Goal: Task Accomplishment & Management: Complete application form

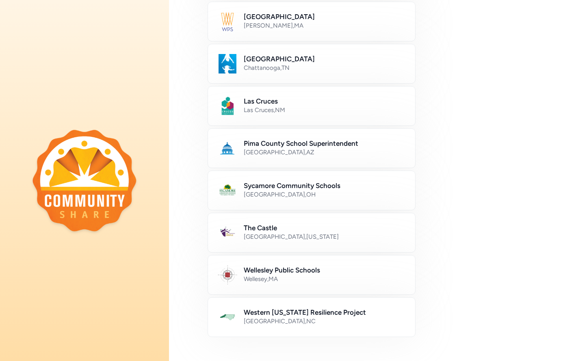
scroll to position [416, 0]
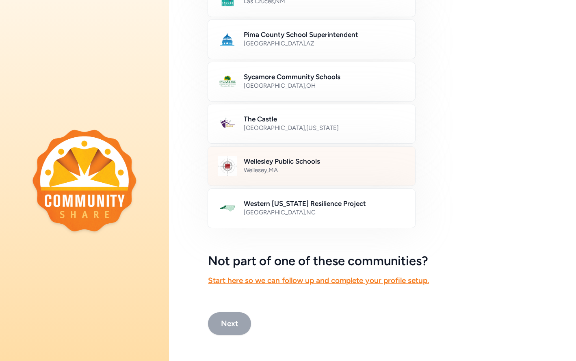
click at [289, 170] on div "Wellesey , [GEOGRAPHIC_DATA]" at bounding box center [325, 170] width 162 height 8
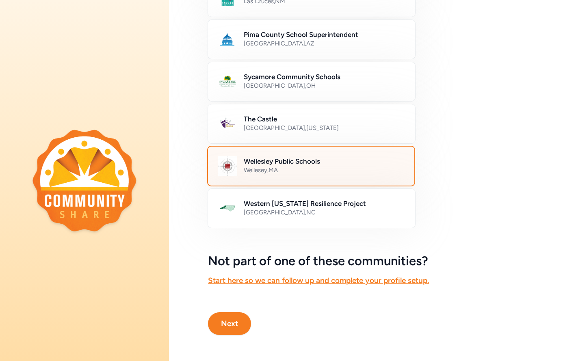
click at [233, 323] on button "Next" at bounding box center [229, 323] width 43 height 23
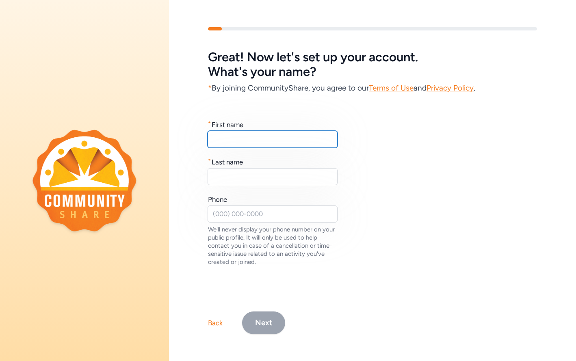
click at [238, 142] on input "text" at bounding box center [272, 139] width 130 height 17
type input "Evo"
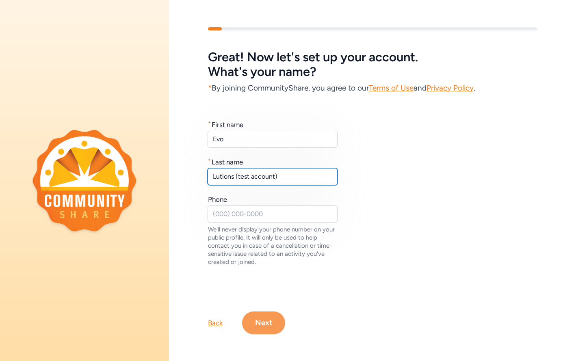
type input "Lutions (test account)"
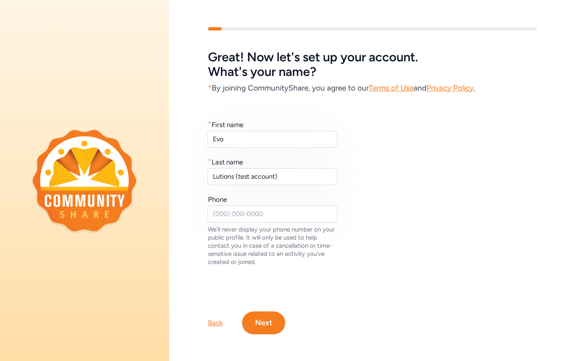
click at [265, 320] on button "Next" at bounding box center [263, 322] width 43 height 23
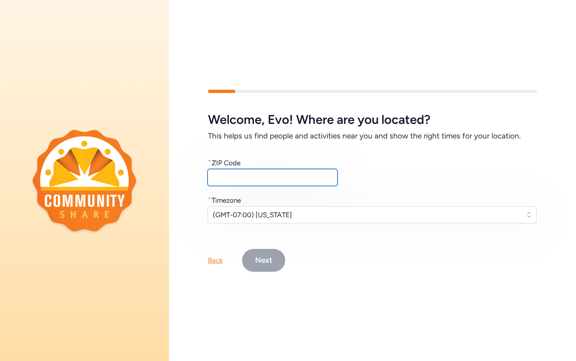
click at [255, 180] on input "text" at bounding box center [272, 177] width 130 height 17
type input "02481"
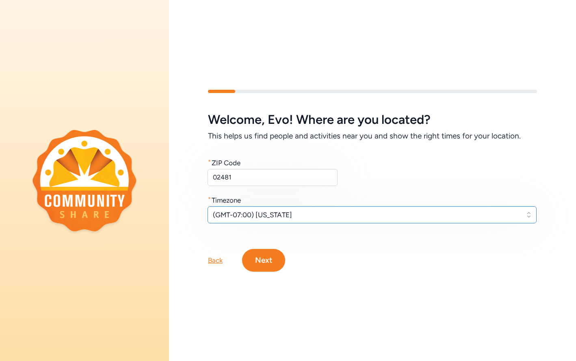
click at [261, 216] on span "(GMT-07:00) [US_STATE]" at bounding box center [366, 215] width 307 height 10
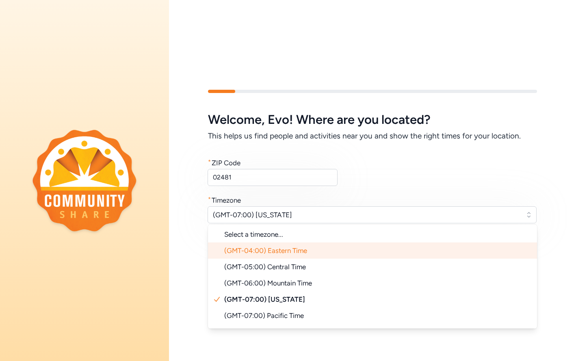
click at [268, 252] on span "(GMT-04:00) Eastern Time" at bounding box center [265, 250] width 83 height 8
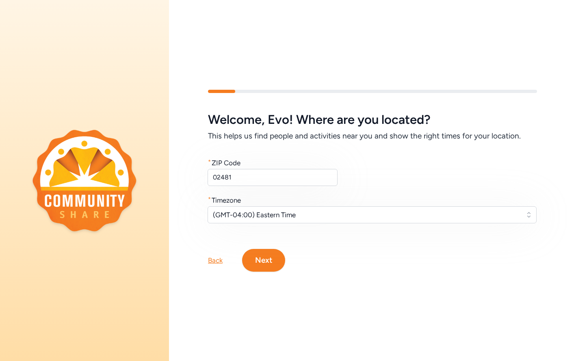
click at [268, 265] on button "Next" at bounding box center [263, 260] width 43 height 23
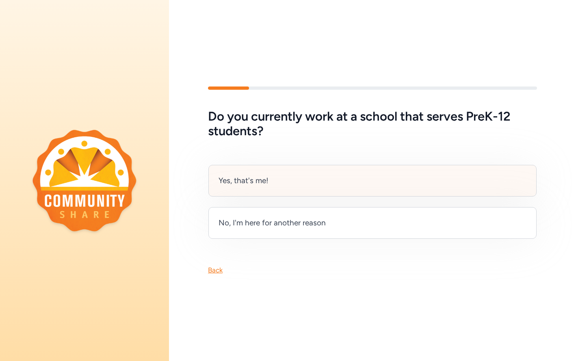
click at [264, 187] on div "Yes, that's me!" at bounding box center [372, 181] width 328 height 32
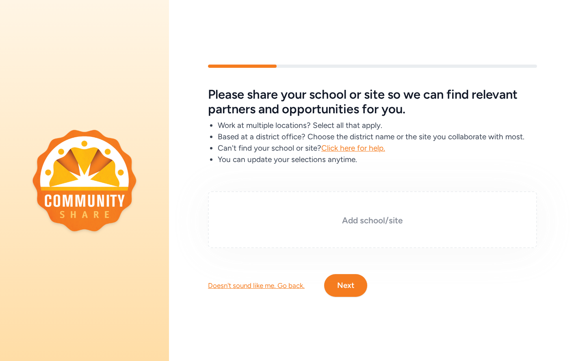
click at [363, 225] on h3 "Add school/site" at bounding box center [372, 220] width 288 height 11
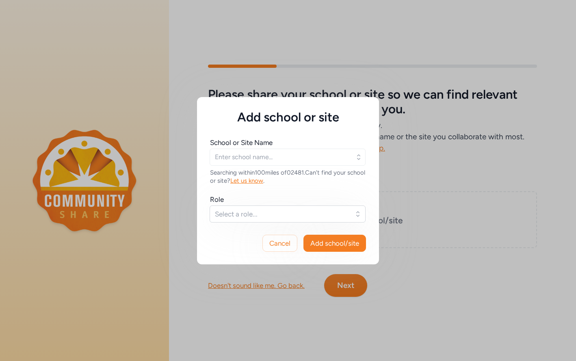
click at [359, 156] on icon "button" at bounding box center [358, 157] width 8 height 8
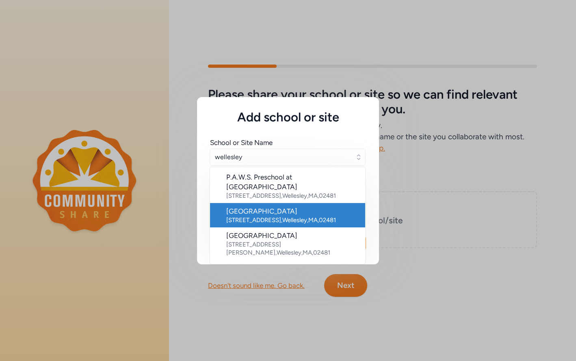
click at [305, 216] on div "[STREET_ADDRESS]" at bounding box center [292, 220] width 132 height 8
type input "[GEOGRAPHIC_DATA]"
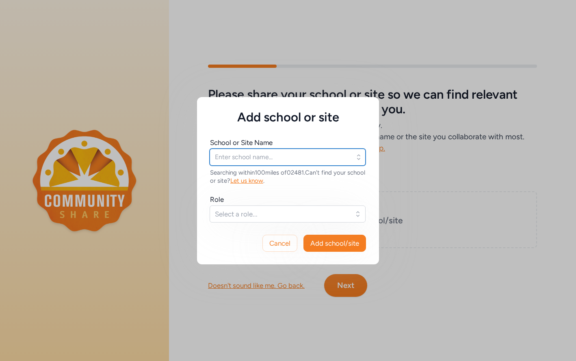
type input "[GEOGRAPHIC_DATA]"
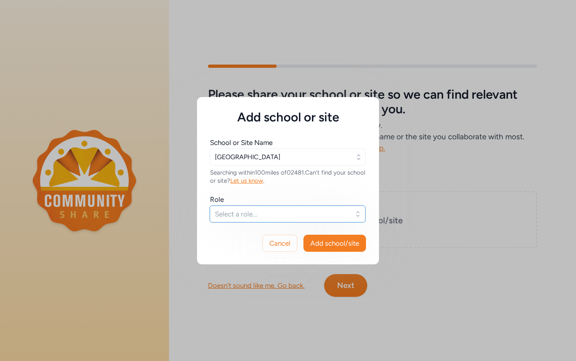
click at [350, 214] on button "Select a role..." at bounding box center [287, 213] width 156 height 17
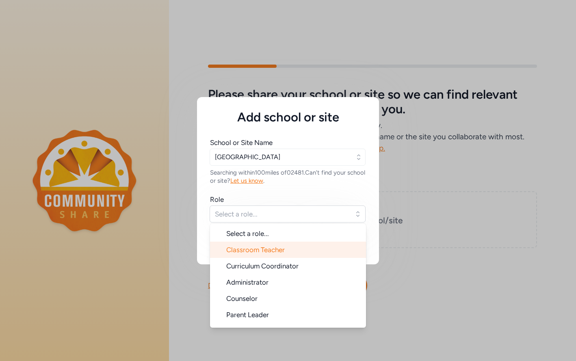
click at [276, 251] on span "Classroom Teacher" at bounding box center [255, 250] width 58 height 8
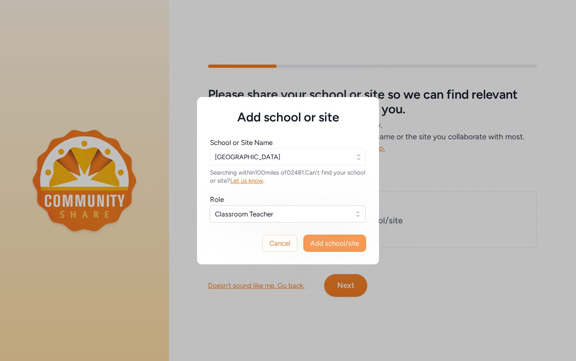
click at [335, 245] on span "Add school/site" at bounding box center [334, 243] width 49 height 10
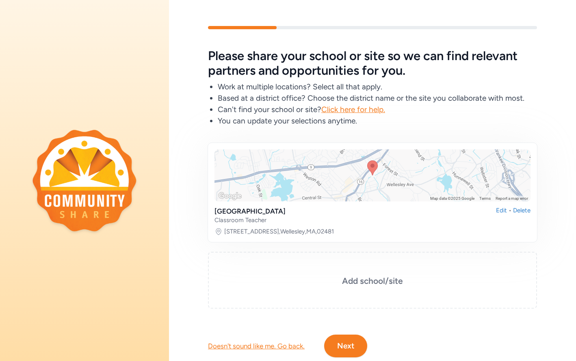
click at [355, 345] on button "Next" at bounding box center [345, 346] width 43 height 23
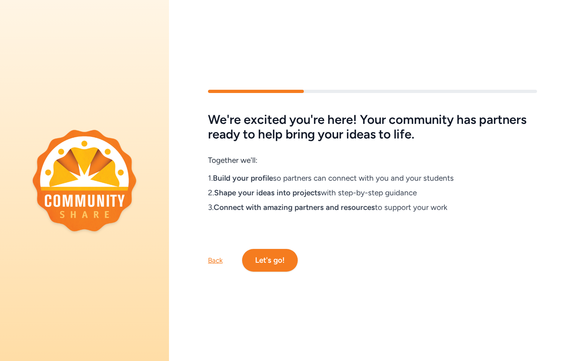
click at [274, 259] on button "Let's go!" at bounding box center [270, 260] width 56 height 23
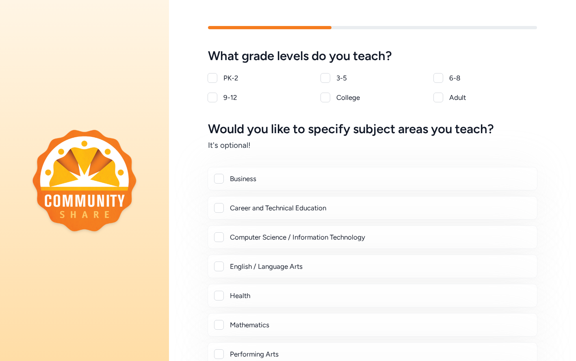
click at [213, 98] on div at bounding box center [212, 98] width 10 height 10
checkbox input "true"
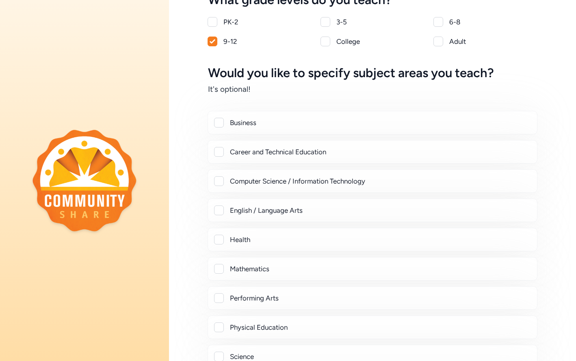
scroll to position [57, 0]
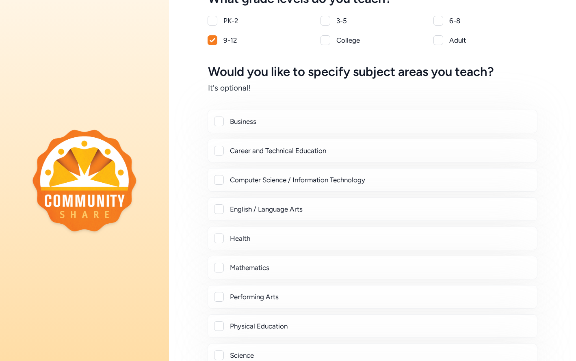
click at [218, 207] on div at bounding box center [219, 209] width 10 height 10
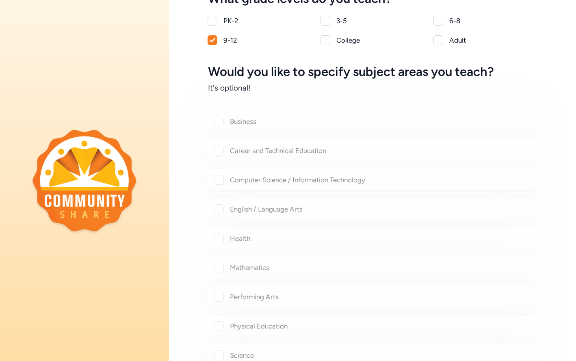
checkbox input "true"
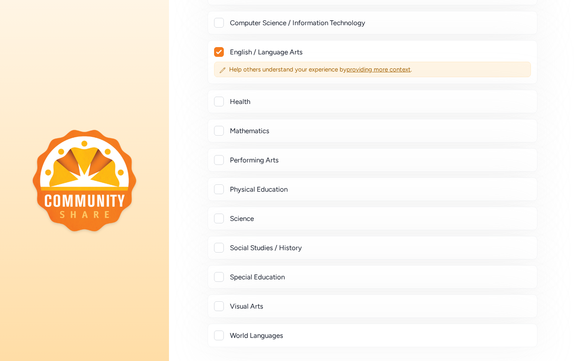
scroll to position [215, 0]
click at [218, 160] on div at bounding box center [219, 159] width 10 height 10
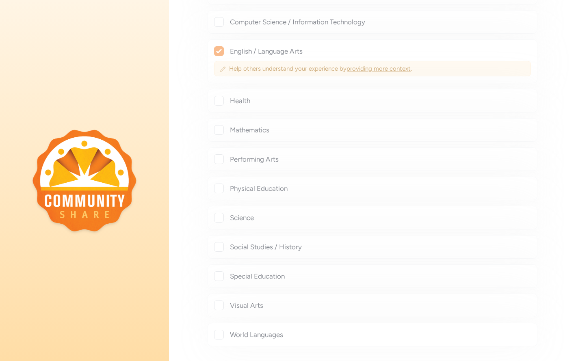
checkbox input "true"
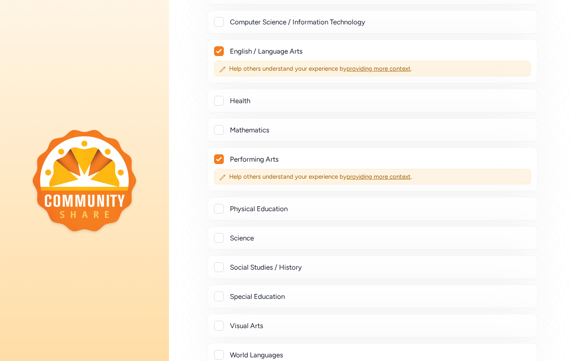
click at [220, 239] on div at bounding box center [219, 238] width 10 height 10
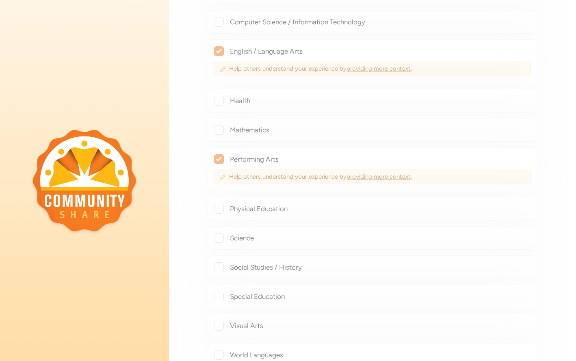
checkbox input "true"
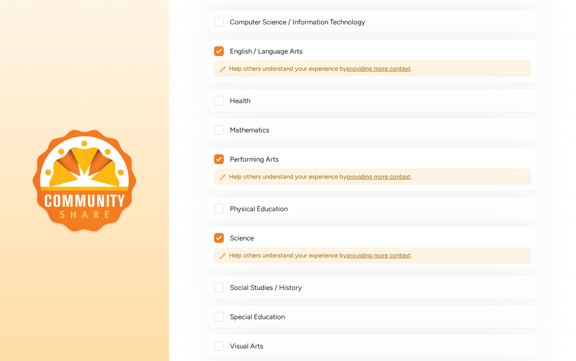
click at [220, 289] on div at bounding box center [219, 288] width 10 height 10
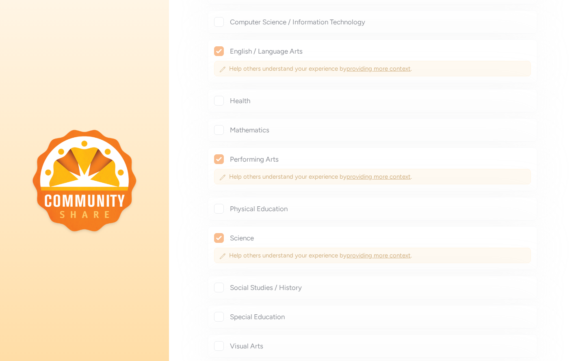
checkbox input "true"
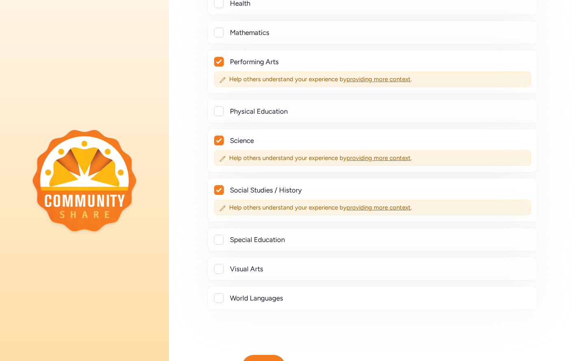
scroll to position [316, 0]
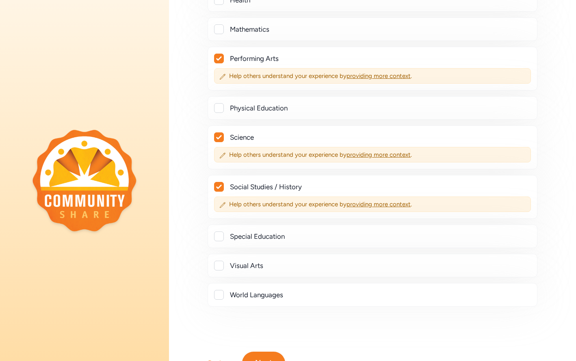
click at [220, 266] on div at bounding box center [219, 266] width 10 height 10
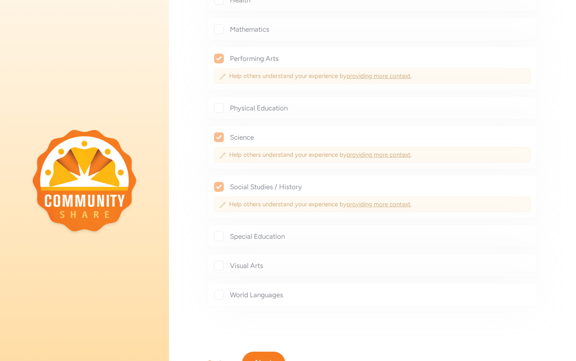
checkbox input "true"
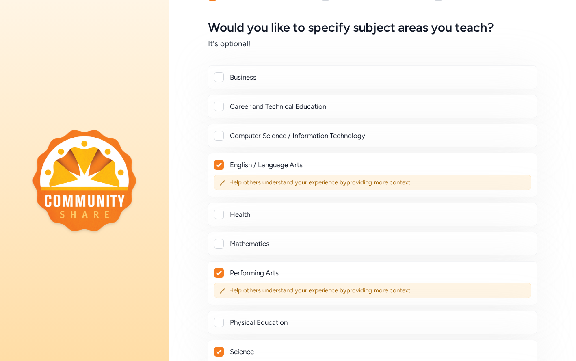
scroll to position [86, 0]
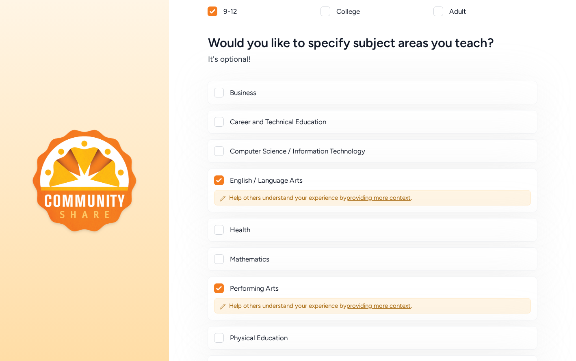
click at [162, 72] on div at bounding box center [84, 180] width 169 height 361
click at [545, 219] on div "What grade levels do you teach? PK-2 3-5 6-8 9-12 College Adult Would you like …" at bounding box center [372, 260] width 407 height 594
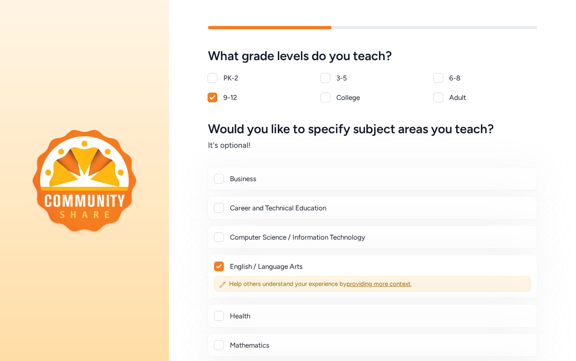
scroll to position [376, 0]
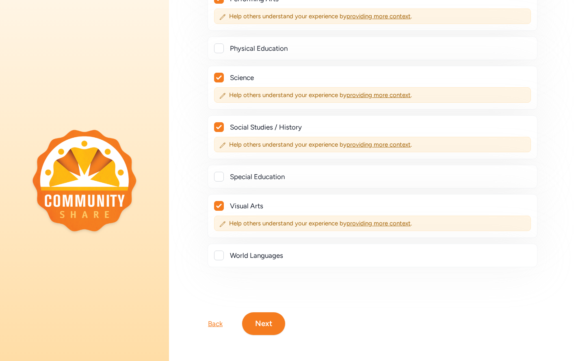
click at [259, 322] on button "Next" at bounding box center [263, 323] width 43 height 23
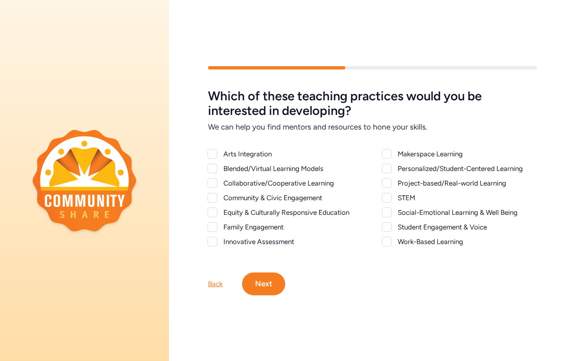
click at [390, 183] on div at bounding box center [387, 183] width 10 height 10
checkbox input "true"
click at [389, 169] on div at bounding box center [387, 169] width 10 height 10
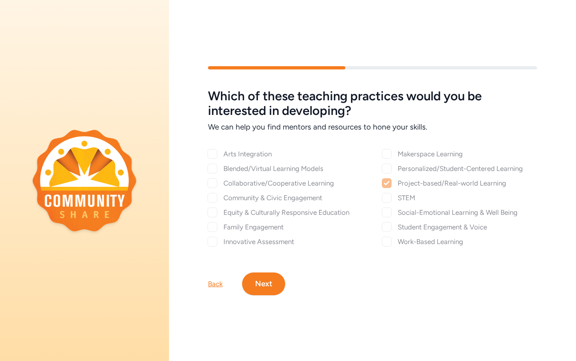
checkbox input "true"
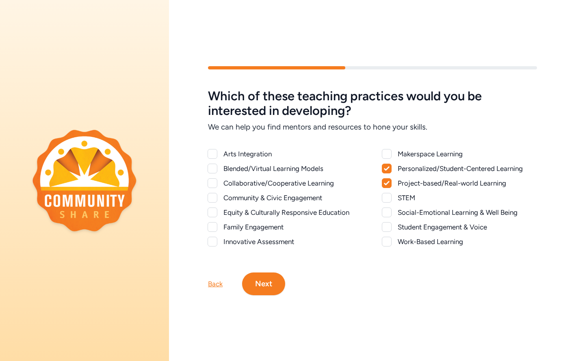
click at [389, 153] on div at bounding box center [387, 154] width 10 height 10
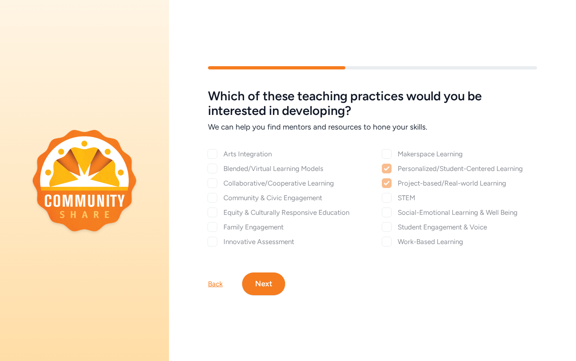
checkbox input "true"
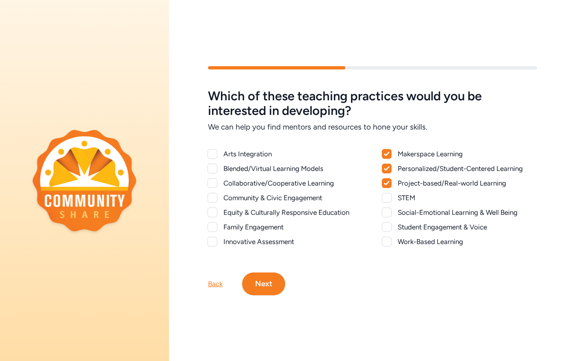
click at [389, 213] on div at bounding box center [387, 212] width 10 height 10
checkbox input "true"
click at [389, 227] on div at bounding box center [387, 227] width 10 height 10
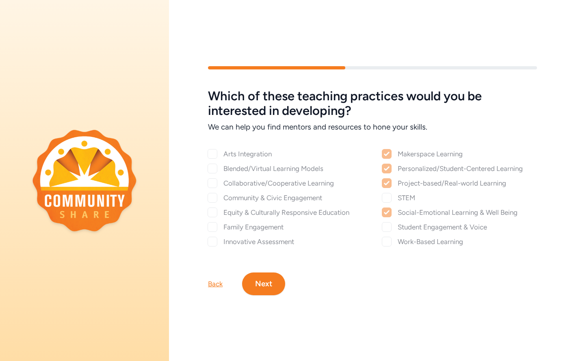
checkbox input "true"
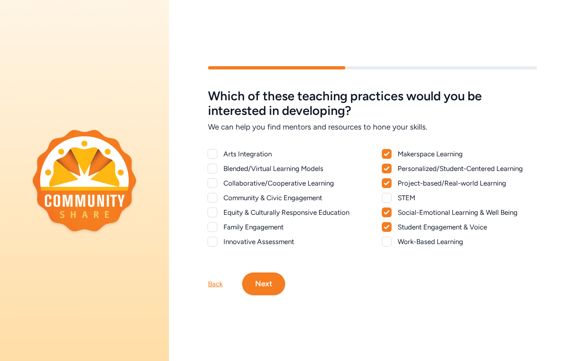
click at [390, 239] on div at bounding box center [387, 242] width 10 height 10
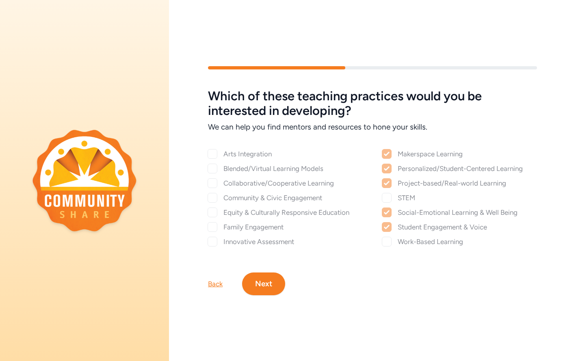
checkbox input "true"
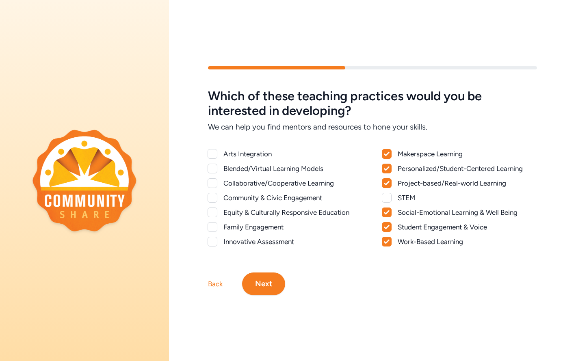
click at [213, 240] on div at bounding box center [212, 242] width 10 height 10
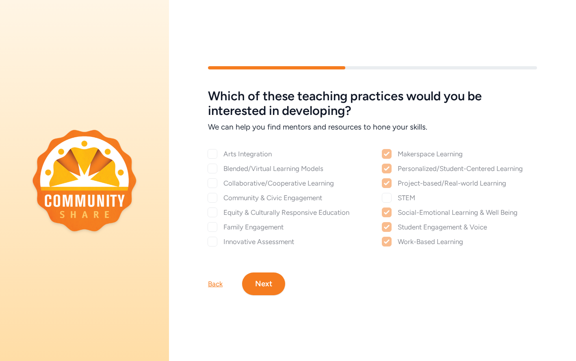
checkbox input "true"
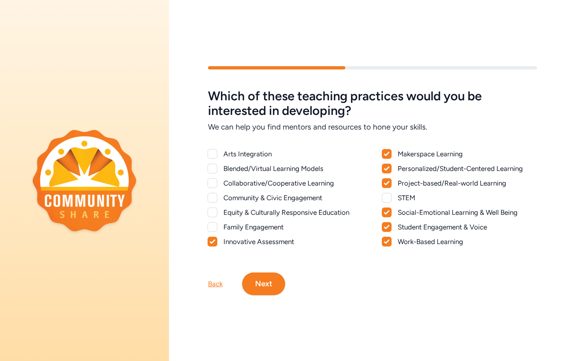
click at [214, 229] on div at bounding box center [212, 227] width 10 height 10
checkbox input "true"
click at [212, 194] on div at bounding box center [212, 198] width 10 height 10
checkbox input "true"
click at [213, 184] on div at bounding box center [212, 183] width 10 height 10
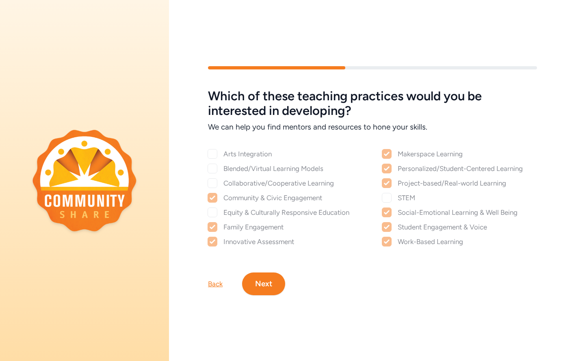
checkbox input "true"
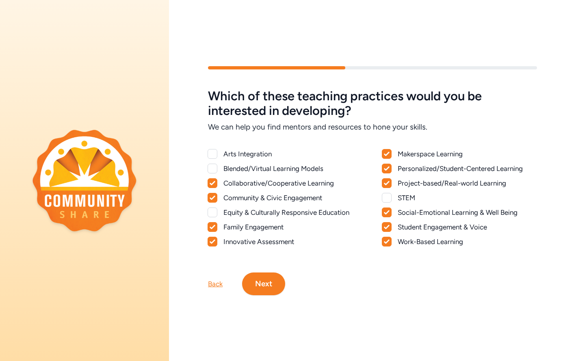
click at [212, 155] on div at bounding box center [212, 154] width 10 height 10
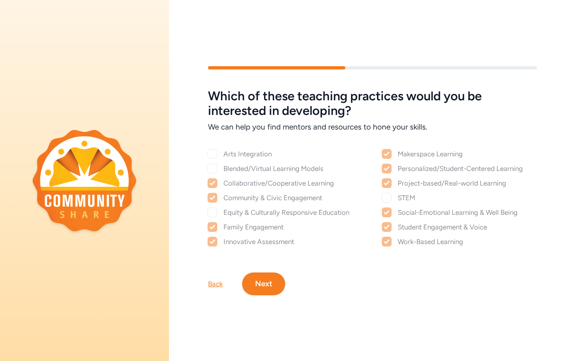
checkbox input "true"
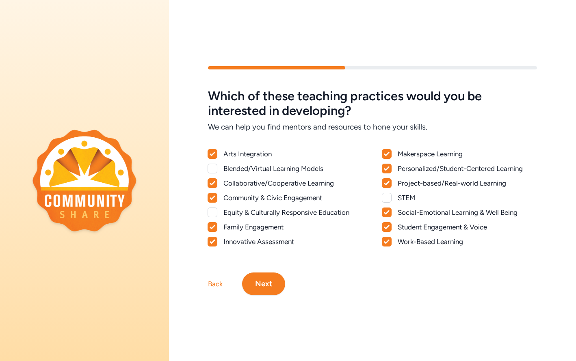
click at [213, 211] on div at bounding box center [212, 212] width 10 height 10
checkbox input "true"
click at [274, 286] on button "Next" at bounding box center [263, 283] width 43 height 23
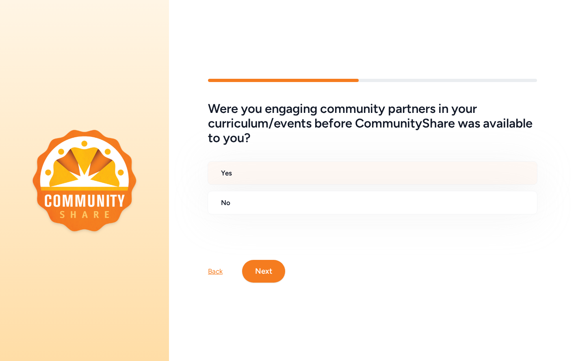
click at [266, 170] on h2 "Yes" at bounding box center [375, 173] width 309 height 10
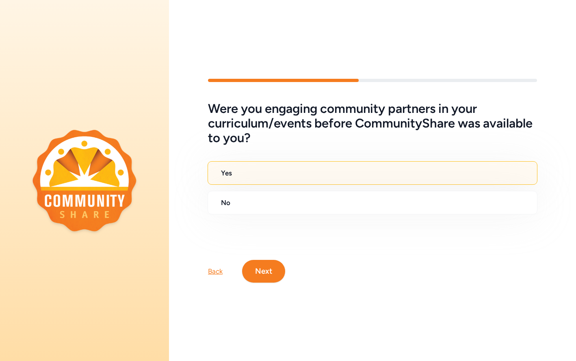
click at [262, 272] on button "Next" at bounding box center [263, 271] width 43 height 23
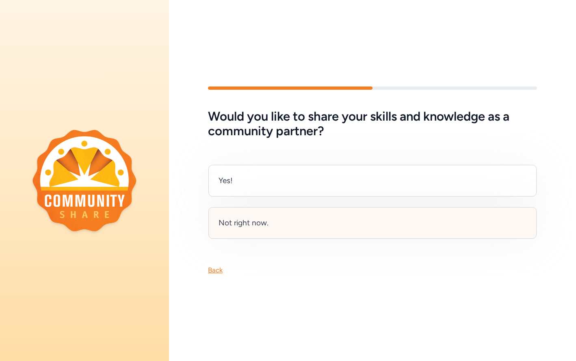
click at [254, 223] on div "Not right now." at bounding box center [243, 222] width 50 height 11
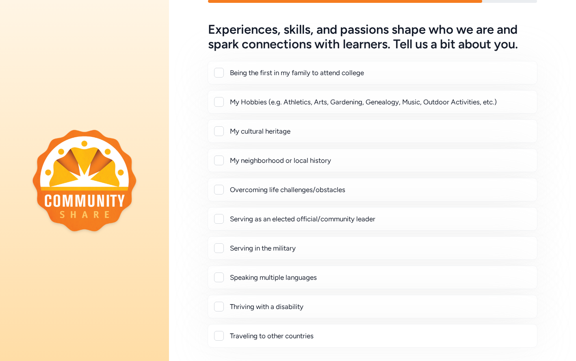
scroll to position [107, 0]
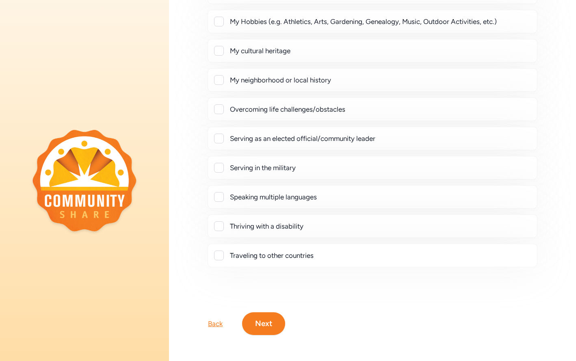
click at [268, 328] on button "Next" at bounding box center [263, 323] width 43 height 23
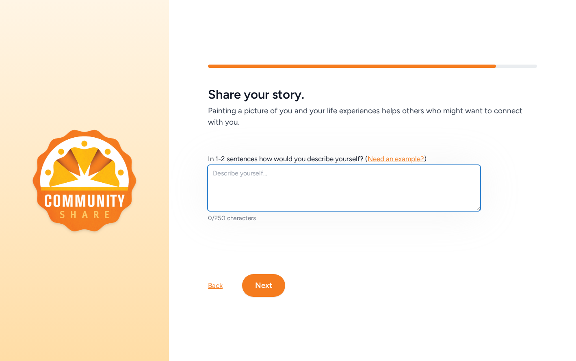
click at [256, 183] on textarea at bounding box center [343, 188] width 273 height 46
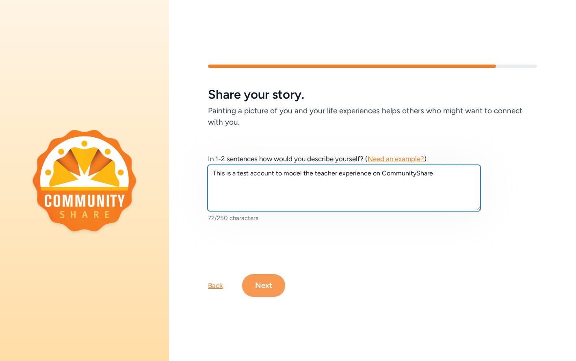
type textarea "This is a test account to model the teacher experience on CommunityShare"
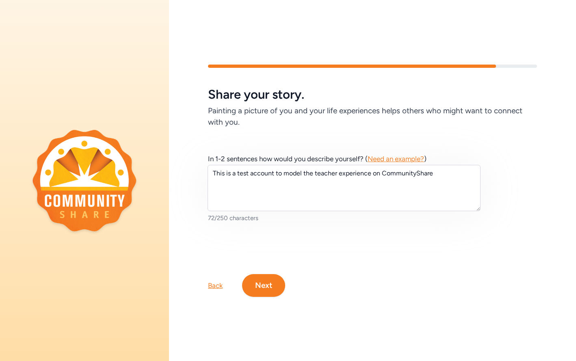
click at [263, 283] on button "Next" at bounding box center [263, 285] width 43 height 23
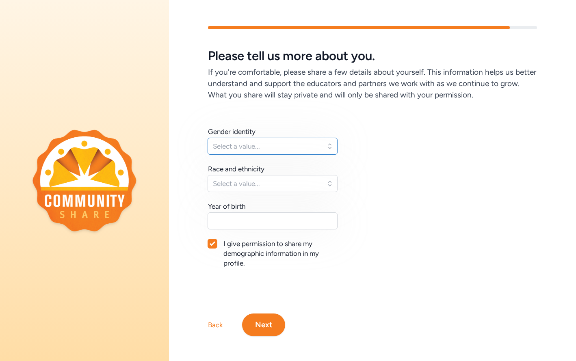
click at [242, 146] on span "Select a value..." at bounding box center [267, 146] width 108 height 10
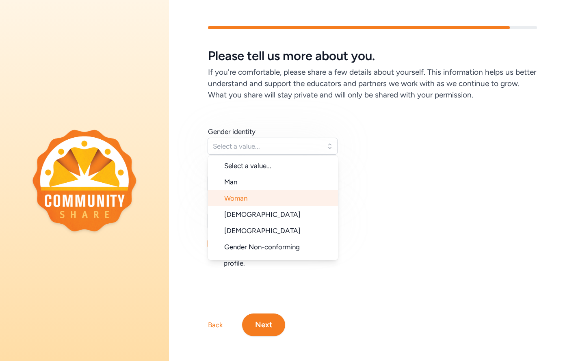
click at [243, 203] on li "Woman" at bounding box center [273, 198] width 130 height 16
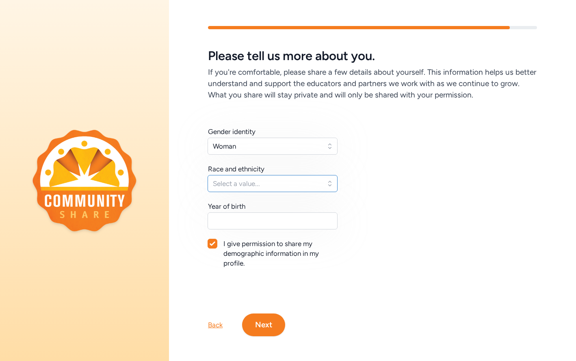
click at [239, 179] on span "Select a value..." at bounding box center [267, 184] width 108 height 10
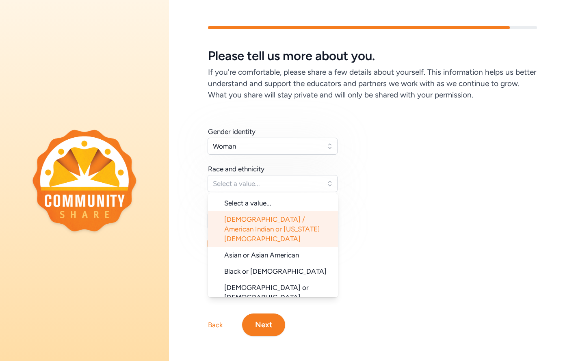
scroll to position [81, 0]
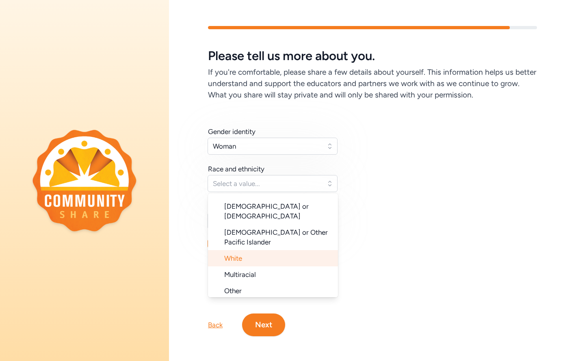
click at [246, 250] on li "White" at bounding box center [273, 258] width 130 height 16
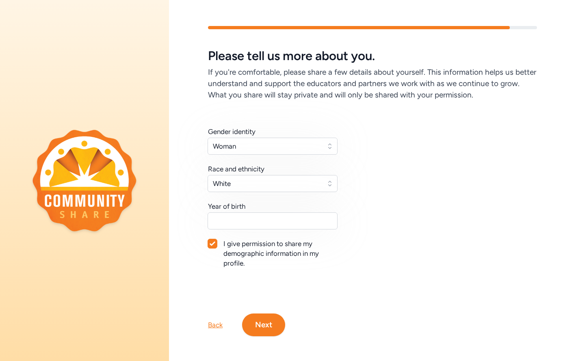
click at [270, 327] on button "Next" at bounding box center [263, 324] width 43 height 23
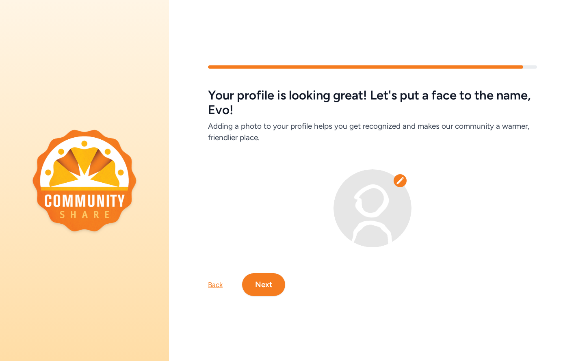
click at [399, 182] on icon at bounding box center [399, 180] width 7 height 7
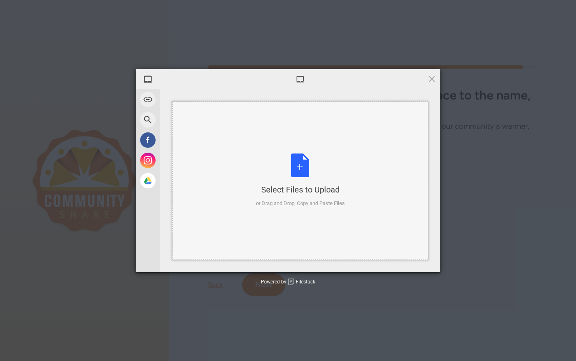
click at [300, 164] on div "Select Files to Upload or Drag and Drop, Copy and Paste Files" at bounding box center [300, 180] width 89 height 54
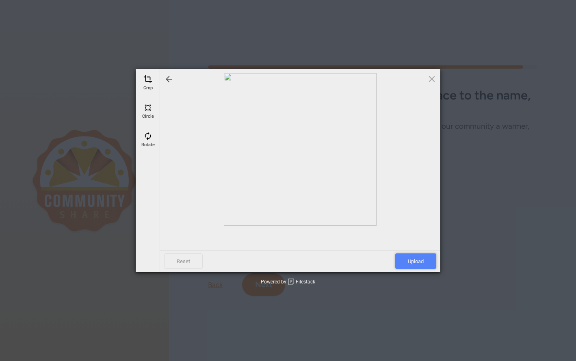
click at [421, 260] on span "Upload" at bounding box center [415, 260] width 41 height 15
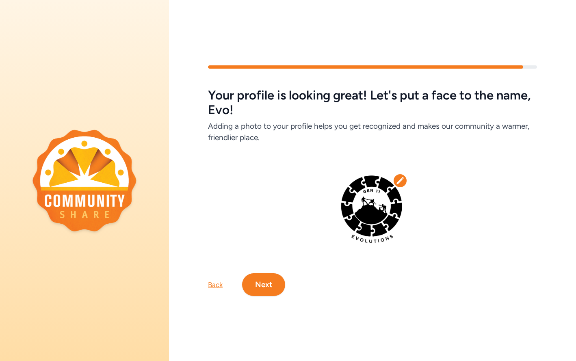
click at [266, 289] on button "Next" at bounding box center [263, 284] width 43 height 23
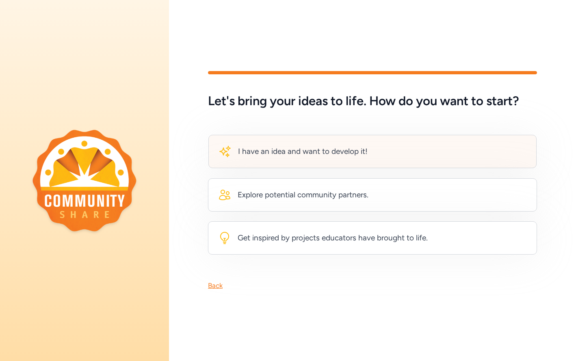
click at [337, 160] on div "I have an idea and want to develop it!" at bounding box center [372, 151] width 328 height 33
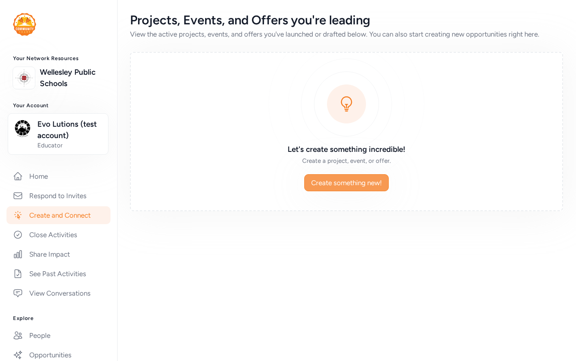
click at [336, 183] on span "Create something new!" at bounding box center [346, 183] width 71 height 10
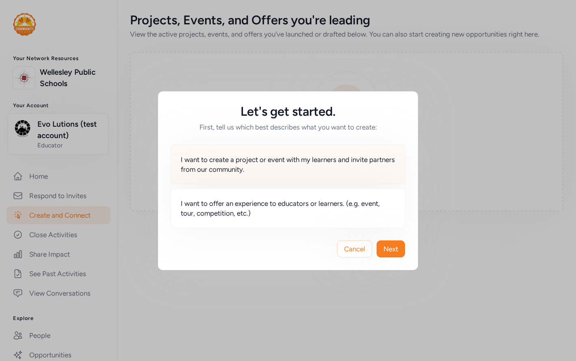
click at [294, 154] on div "I want to create a project or event with my learners and invite partners from o…" at bounding box center [288, 165] width 235 height 40
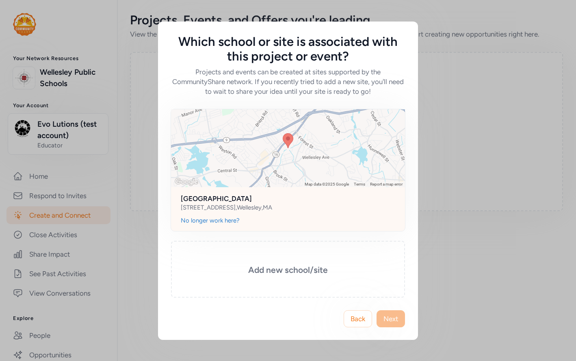
click at [347, 205] on div "[STREET_ADDRESS]" at bounding box center [288, 207] width 214 height 8
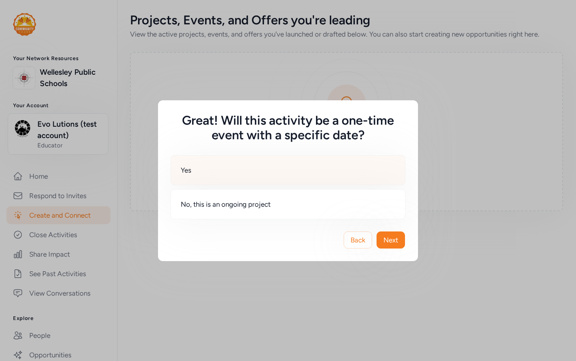
click at [306, 178] on div "Yes" at bounding box center [288, 170] width 235 height 30
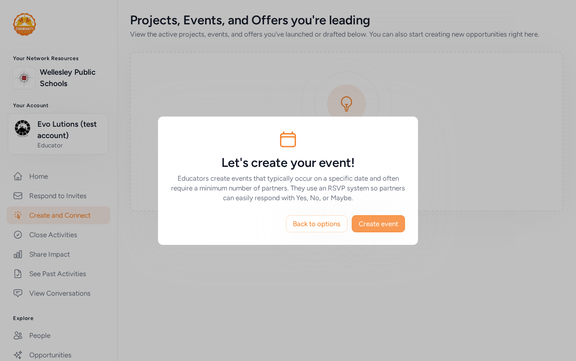
click at [372, 224] on span "Create event" at bounding box center [377, 224] width 39 height 10
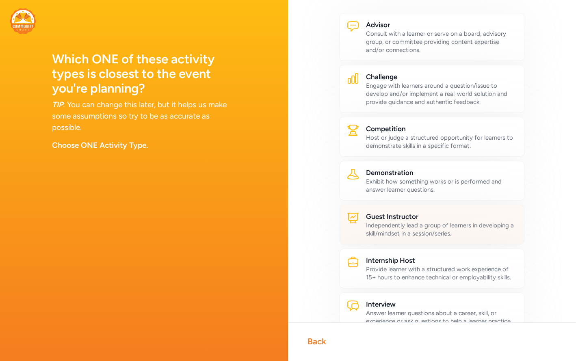
scroll to position [27, 0]
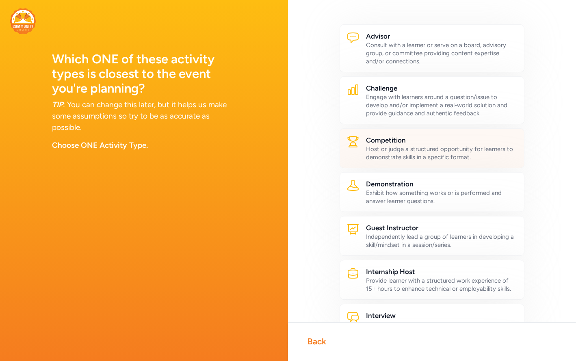
click at [431, 162] on div "Competition Host or judge a structured opportunity for learners to demonstrate …" at bounding box center [431, 148] width 185 height 40
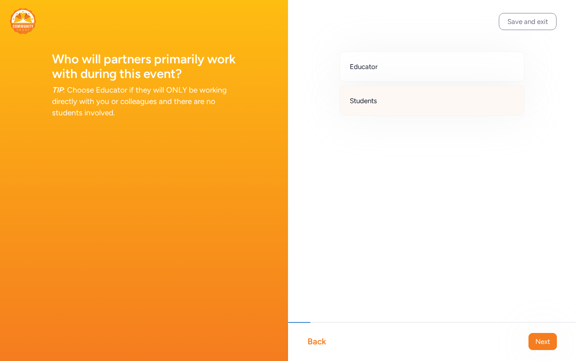
click at [395, 105] on div "Students" at bounding box center [431, 101] width 185 height 30
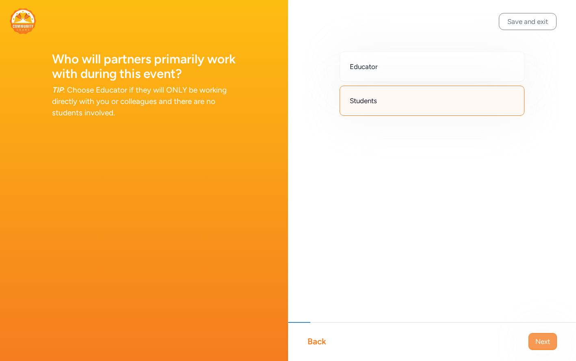
click at [544, 341] on span "Next" at bounding box center [542, 342] width 15 height 10
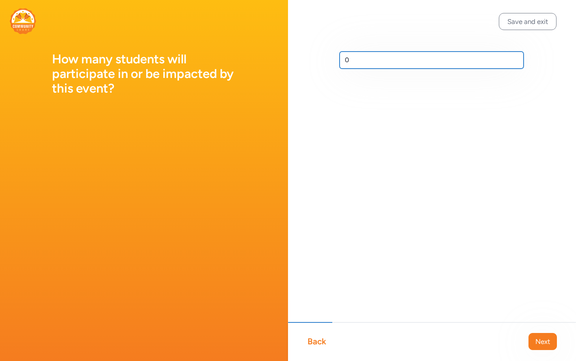
click at [361, 61] on input "0" at bounding box center [431, 60] width 184 height 17
type input "24"
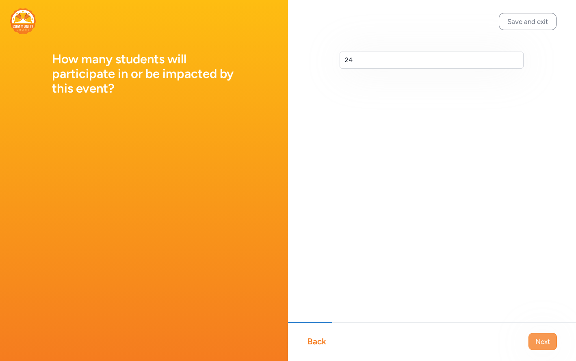
click at [542, 340] on span "Next" at bounding box center [542, 342] width 15 height 10
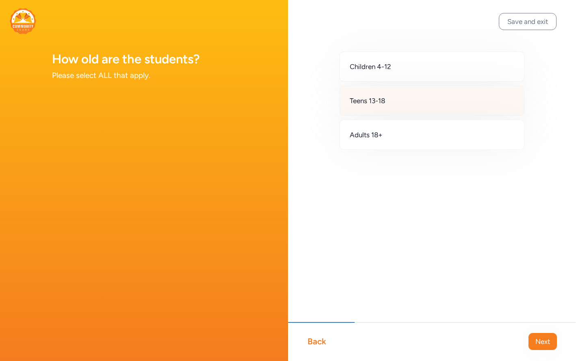
click at [409, 101] on div "Teens 13-18" at bounding box center [431, 101] width 185 height 30
click at [544, 341] on span "Next" at bounding box center [542, 342] width 15 height 10
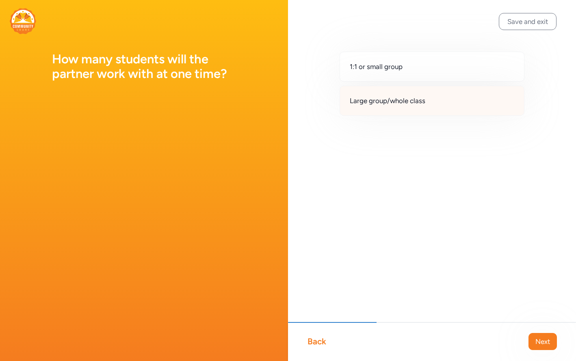
click at [410, 96] on span "Large group/whole class" at bounding box center [388, 101] width 76 height 10
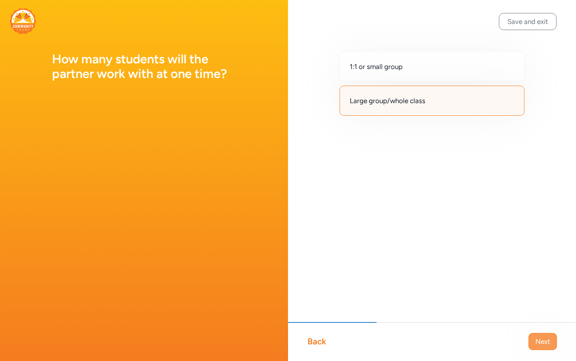
click at [539, 340] on span "Next" at bounding box center [542, 342] width 15 height 10
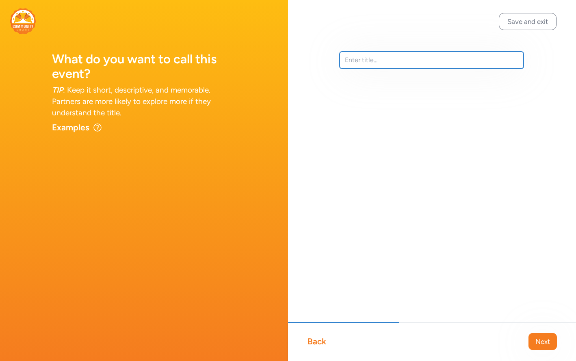
click at [389, 62] on input "text" at bounding box center [431, 60] width 184 height 17
type input "Evolutions Gen 11 Midstone Project"
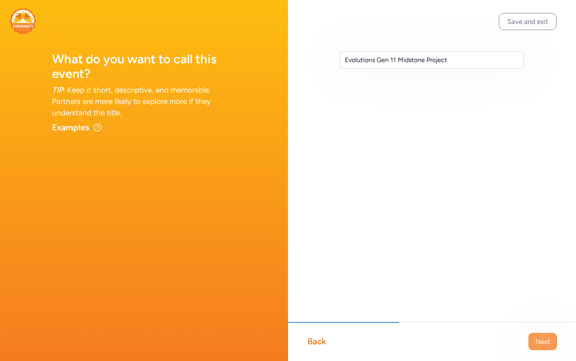
click at [543, 338] on span "Next" at bounding box center [542, 342] width 15 height 10
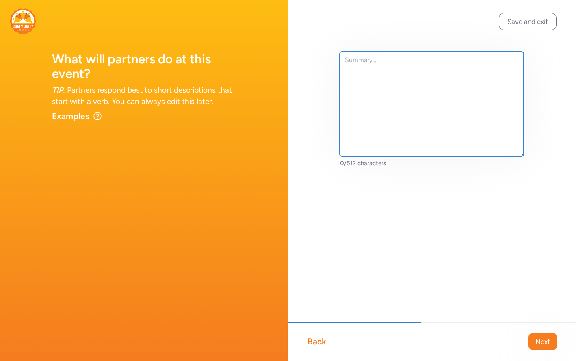
click at [427, 79] on textarea at bounding box center [431, 104] width 184 height 105
paste textarea "For Evolutions, the Midstone is the time for students to demonstrate what you’v…"
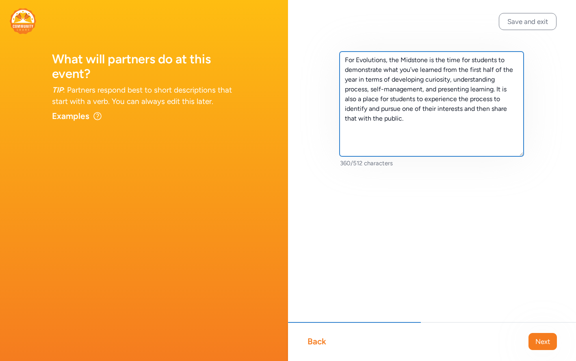
type textarea "For Evolutions, the Midstone is the time for students to demonstrate what you’v…"
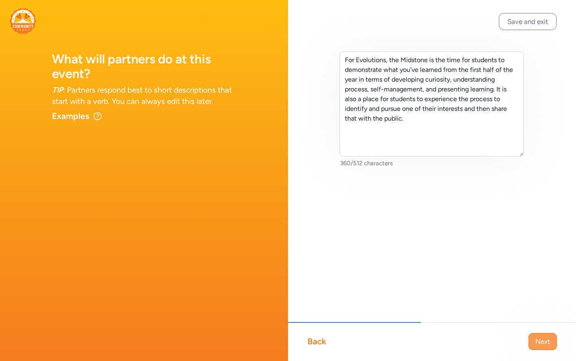
click at [544, 339] on span "Next" at bounding box center [542, 342] width 15 height 10
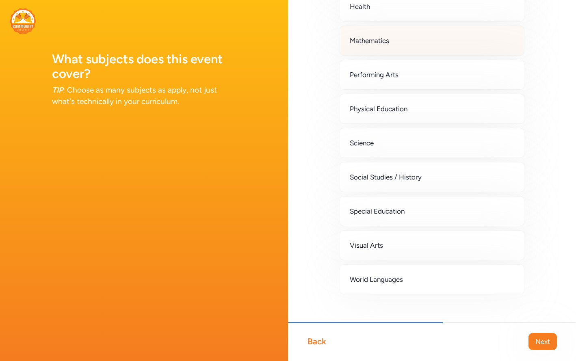
scroll to position [208, 0]
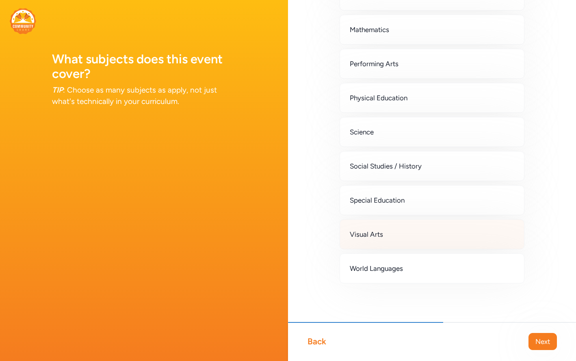
click at [381, 235] on span "Visual Arts" at bounding box center [366, 234] width 33 height 10
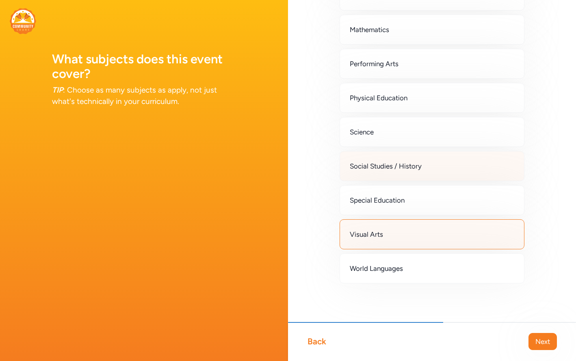
click at [378, 167] on span "Social Studies / History" at bounding box center [386, 166] width 72 height 10
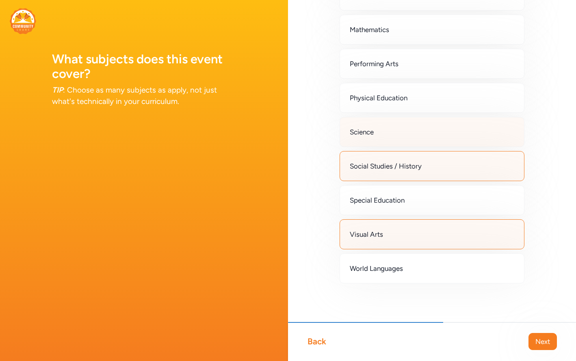
click at [374, 137] on div "Science" at bounding box center [431, 132] width 185 height 30
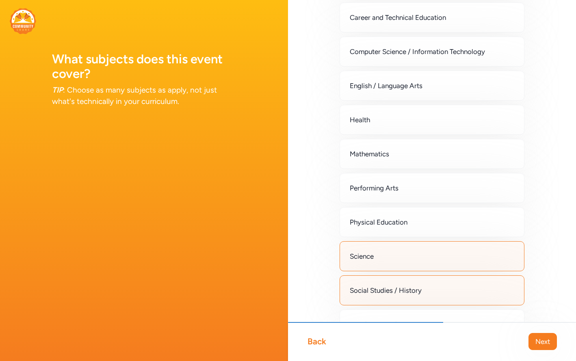
scroll to position [79, 0]
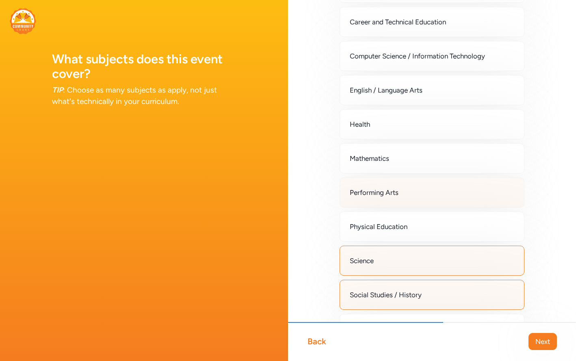
click at [372, 199] on div "Performing Arts" at bounding box center [431, 192] width 185 height 30
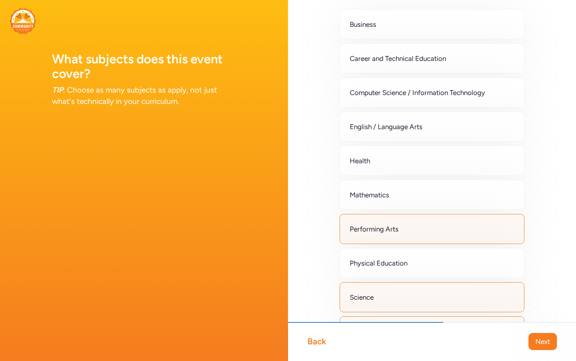
scroll to position [3, 0]
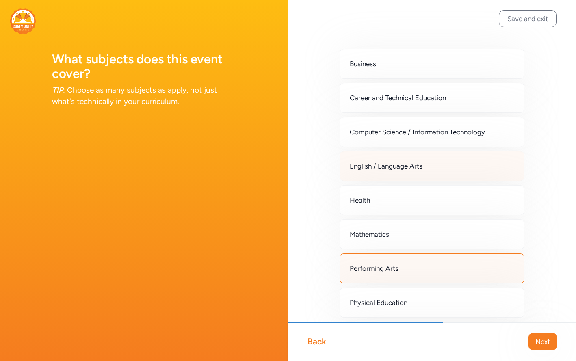
click at [375, 166] on span "English / Language Arts" at bounding box center [386, 166] width 73 height 10
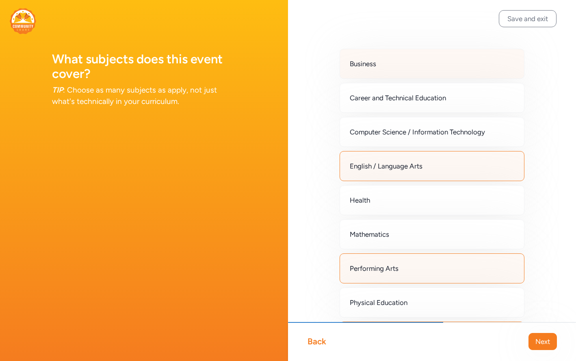
click at [365, 67] on span "Business" at bounding box center [363, 64] width 26 height 10
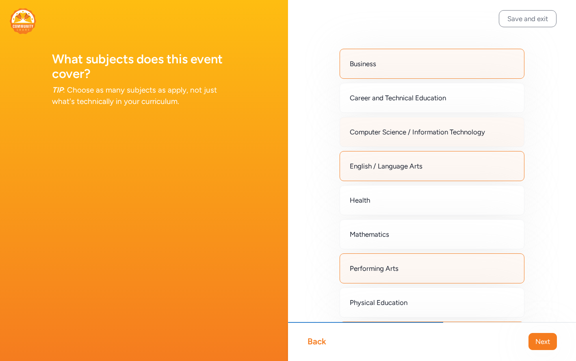
click at [370, 127] on span "Computer Science / Information Technology" at bounding box center [417, 132] width 135 height 10
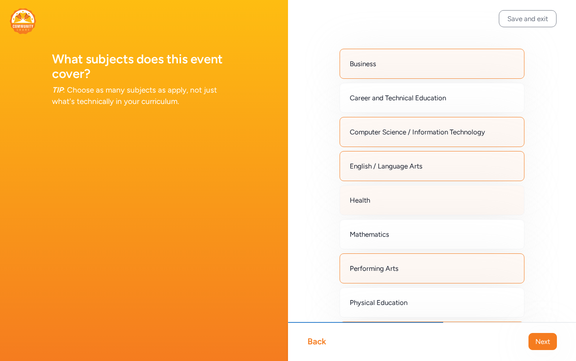
click at [434, 206] on div "Health" at bounding box center [431, 200] width 185 height 30
click at [544, 347] on button "Next" at bounding box center [542, 341] width 28 height 17
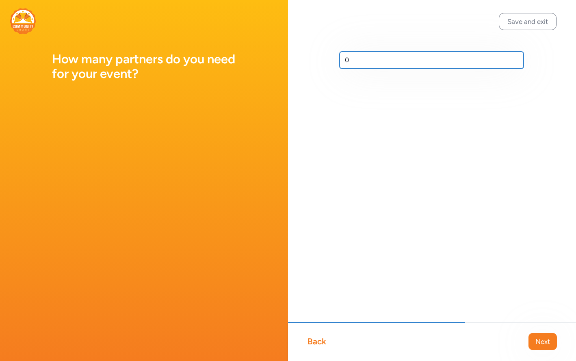
click at [352, 63] on input "0" at bounding box center [431, 60] width 184 height 17
type input "2"
type input "5"
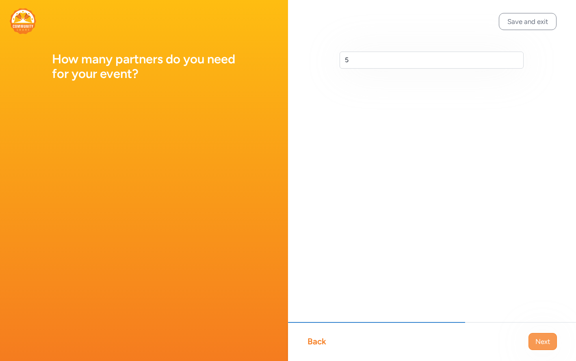
click at [549, 348] on button "Next" at bounding box center [542, 341] width 28 height 17
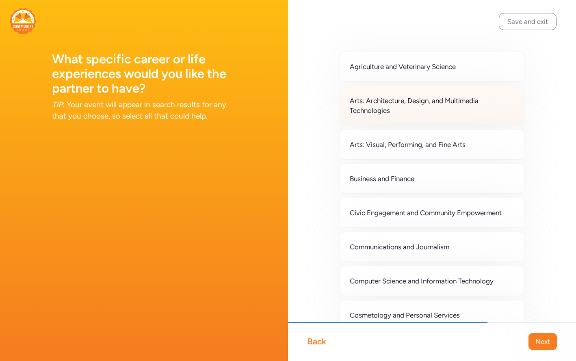
click at [388, 108] on span "Arts: Architecture, Design, and Multimedia Technologies" at bounding box center [432, 105] width 164 height 19
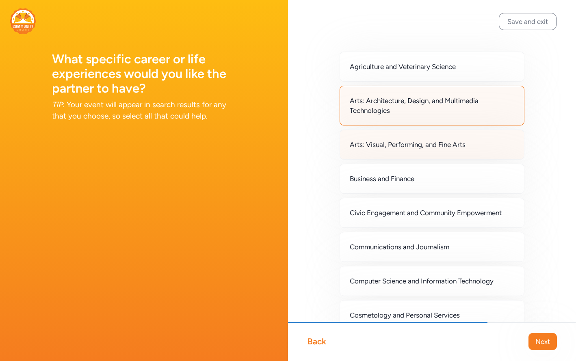
click at [391, 146] on span "Arts: Visual, Performing, and Fine Arts" at bounding box center [408, 145] width 116 height 10
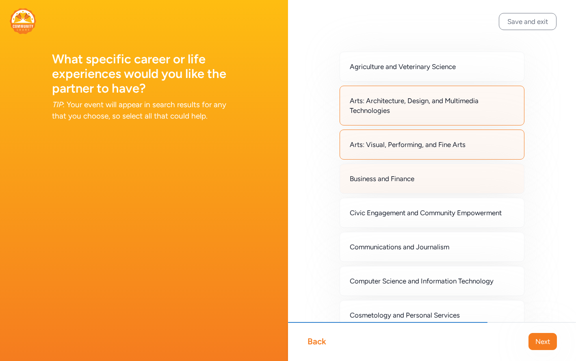
click at [397, 181] on span "Business and Finance" at bounding box center [382, 179] width 65 height 10
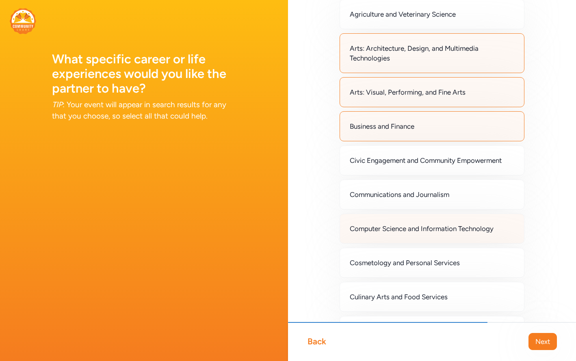
scroll to position [56, 0]
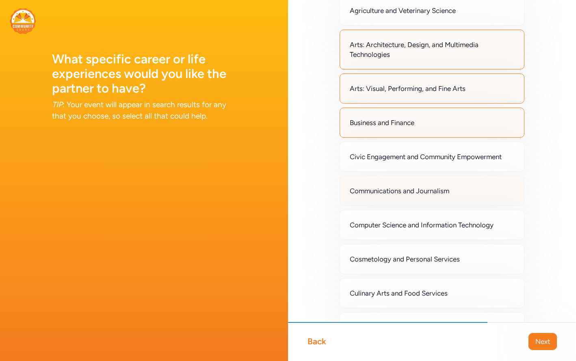
click at [393, 191] on span "Communications and Journalism" at bounding box center [399, 191] width 99 height 10
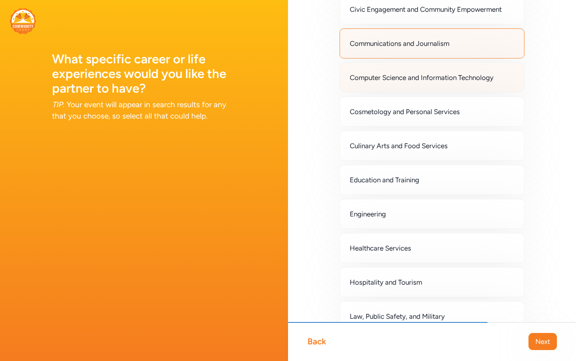
scroll to position [206, 0]
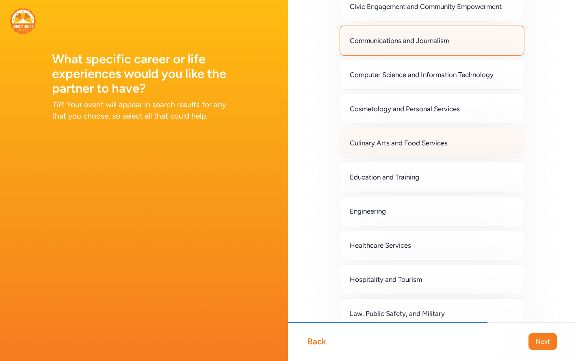
click at [398, 142] on span "Culinary Arts and Food Services" at bounding box center [399, 143] width 98 height 10
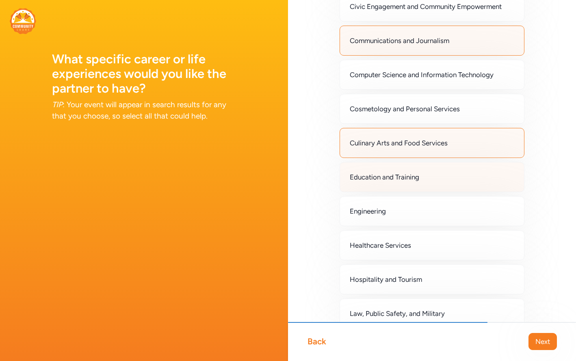
click at [396, 177] on span "Education and Training" at bounding box center [384, 177] width 69 height 10
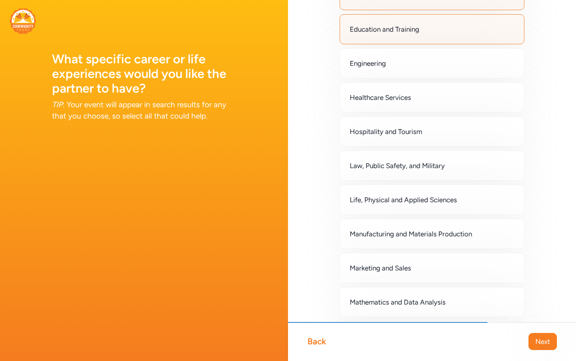
scroll to position [371, 0]
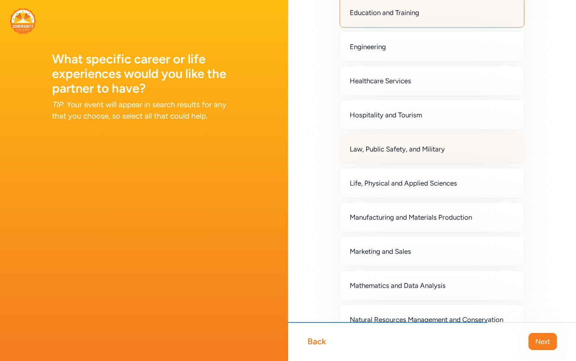
click at [396, 151] on span "Law, Public Safety, and Military" at bounding box center [397, 149] width 95 height 10
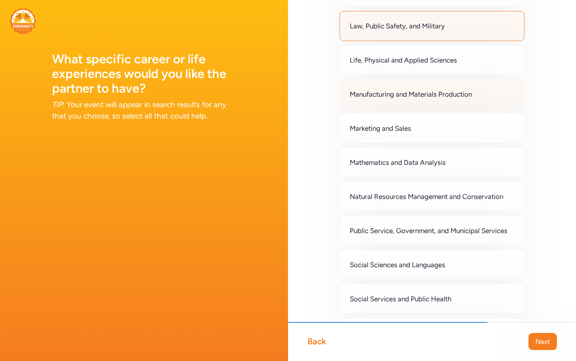
scroll to position [504, 0]
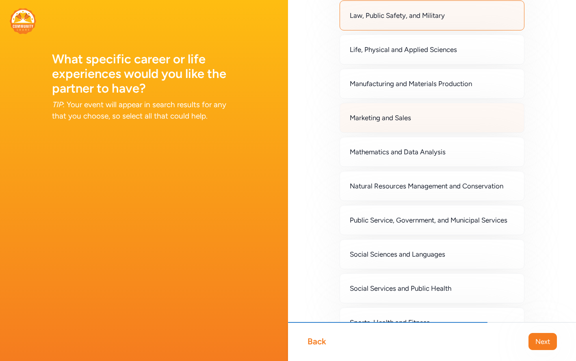
click at [393, 126] on div "Marketing and Sales" at bounding box center [431, 118] width 185 height 30
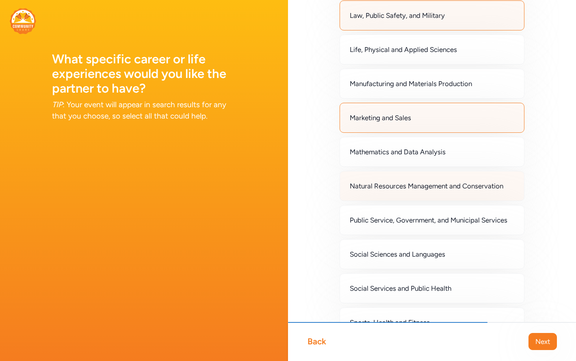
click at [396, 187] on span "Natural Resources Management and Conservation" at bounding box center [426, 186] width 153 height 10
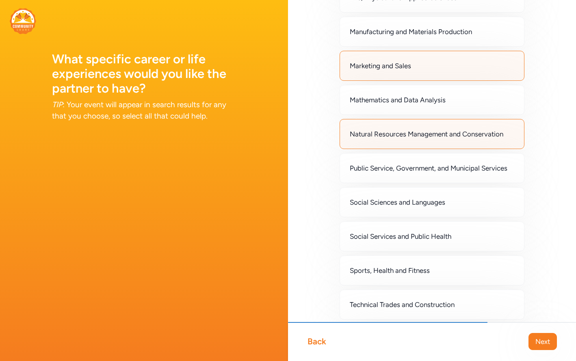
scroll to position [587, 0]
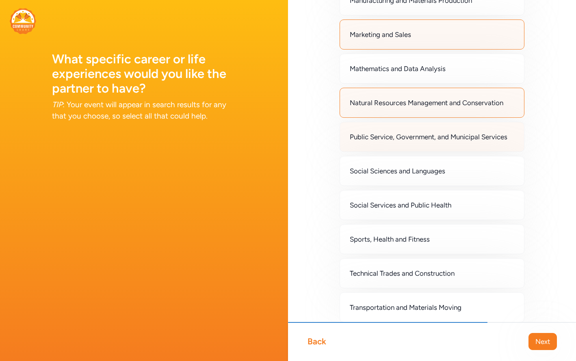
click at [391, 142] on div "Public Service, Government, and Municipal Services" at bounding box center [431, 137] width 185 height 30
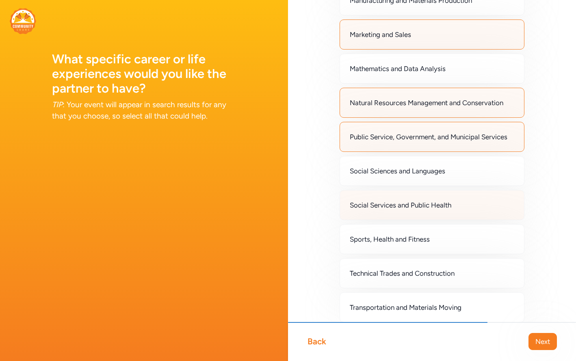
click at [392, 210] on div "Social Services and Public Health" at bounding box center [431, 205] width 185 height 30
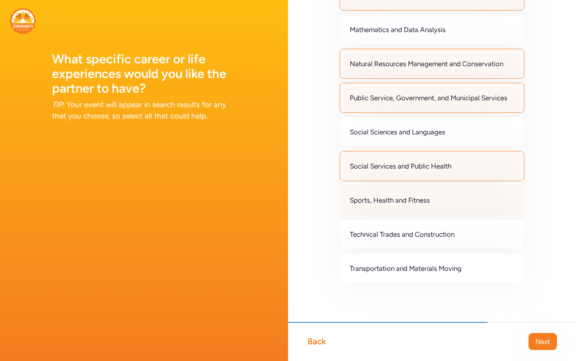
click at [390, 194] on div "Sports, Health and Fitness" at bounding box center [431, 200] width 185 height 30
click at [547, 345] on span "Next" at bounding box center [542, 342] width 15 height 10
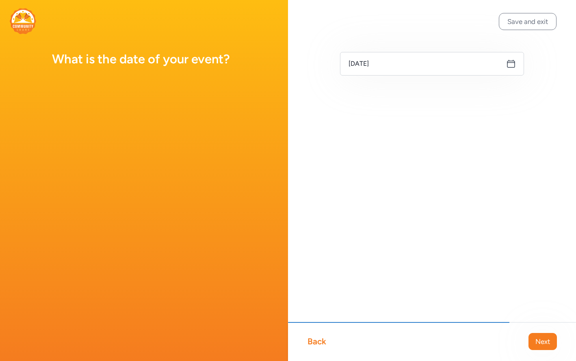
click at [510, 64] on icon at bounding box center [511, 64] width 10 height 10
click at [427, 63] on input "[DATE]" at bounding box center [432, 64] width 184 height 24
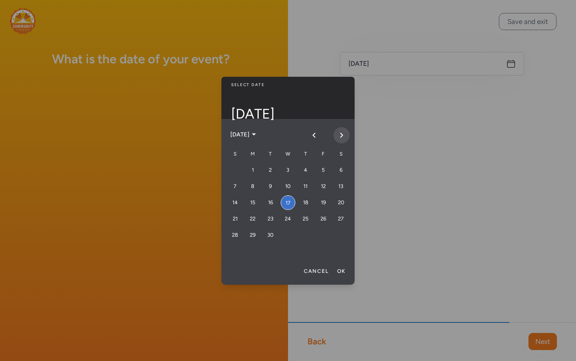
click at [340, 137] on icon "Next month" at bounding box center [341, 135] width 6 height 6
click at [307, 231] on div "29" at bounding box center [305, 235] width 15 height 15
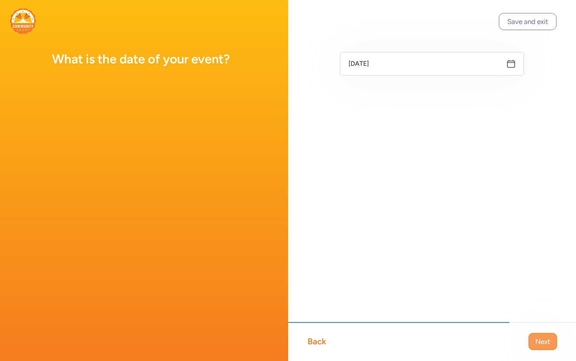
click at [538, 338] on span "Next" at bounding box center [542, 342] width 15 height 10
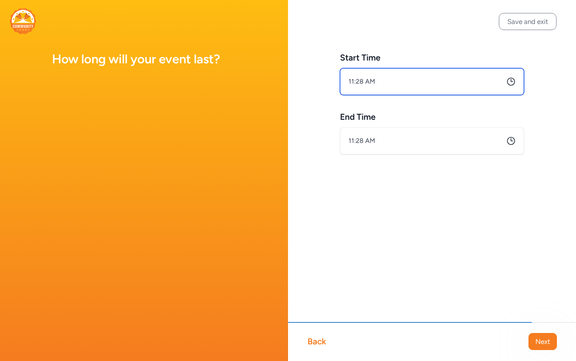
click at [463, 81] on input "11:28 AM" at bounding box center [432, 81] width 184 height 27
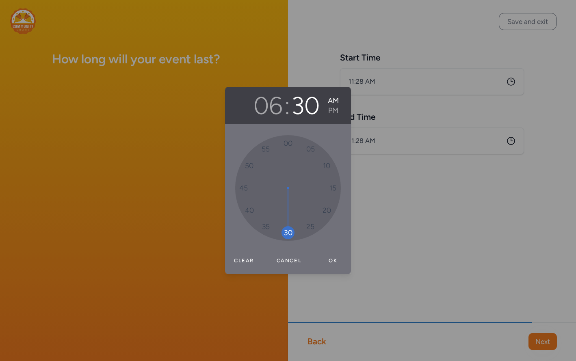
click at [294, 234] on div "00 05 10 15 20 25 30 35 40 45 50 55" at bounding box center [288, 188] width 106 height 106
click at [334, 115] on button "PM" at bounding box center [333, 111] width 11 height 10
click at [334, 259] on button "Ok" at bounding box center [333, 261] width 26 height 16
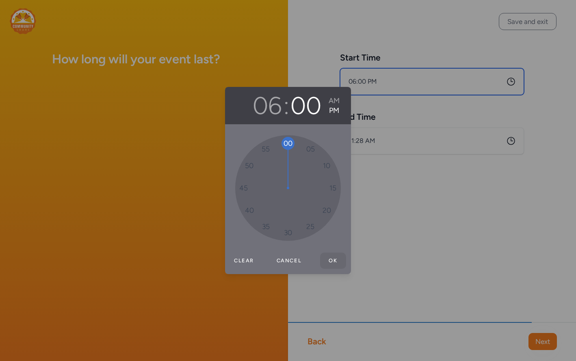
type input "6:00 PM"
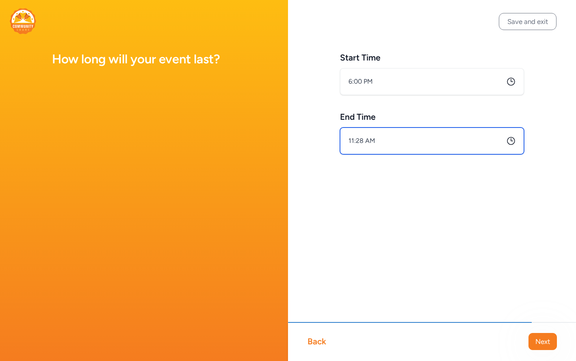
click at [380, 143] on input "11:28 AM" at bounding box center [432, 140] width 184 height 27
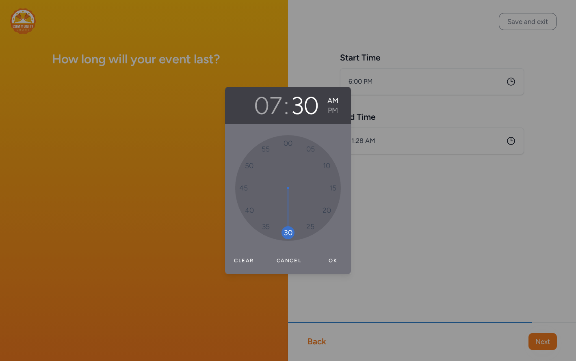
click at [294, 233] on div "00 05 10 15 20 25 30 35 40 45 50 55" at bounding box center [288, 188] width 106 height 106
click at [335, 113] on button "PM" at bounding box center [332, 111] width 11 height 10
click at [334, 261] on button "Ok" at bounding box center [333, 261] width 26 height 16
type input "7:30 PM"
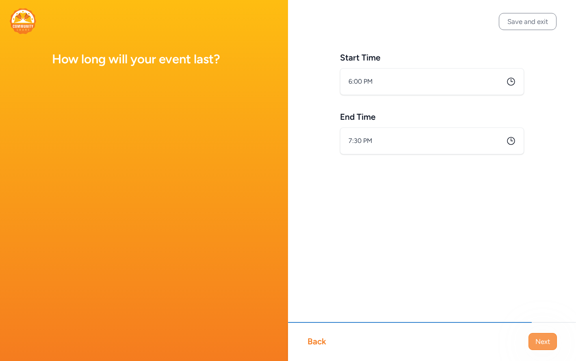
click at [547, 337] on span "Next" at bounding box center [542, 342] width 15 height 10
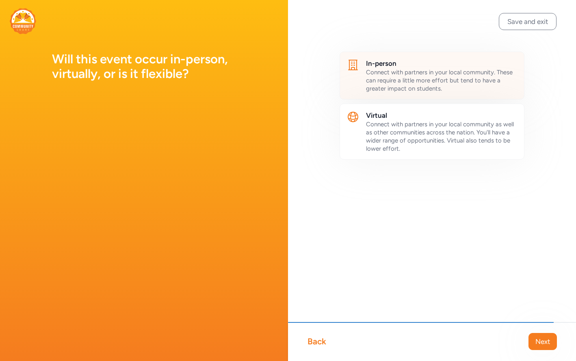
click at [420, 80] on span "Connect with partners in your local community. These can require a little more …" at bounding box center [439, 81] width 147 height 24
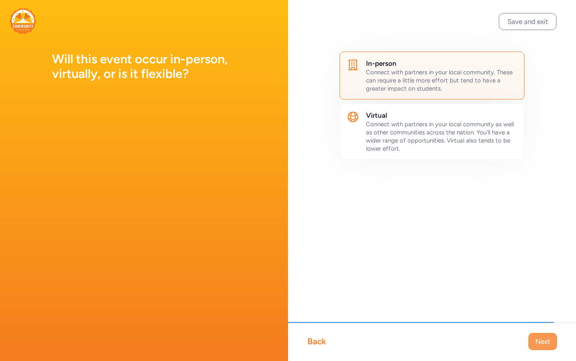
click at [541, 341] on span "Next" at bounding box center [542, 342] width 15 height 10
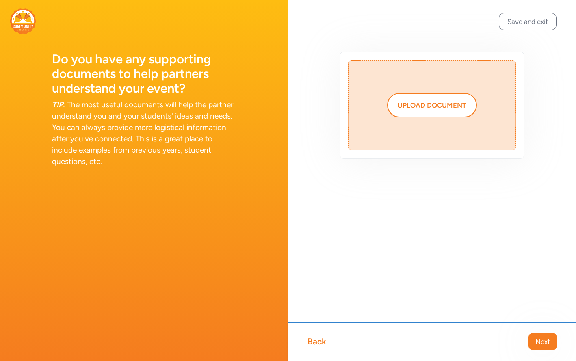
click at [432, 122] on div "Upload document" at bounding box center [432, 105] width 168 height 90
click at [423, 104] on div "Upload document" at bounding box center [431, 105] width 69 height 10
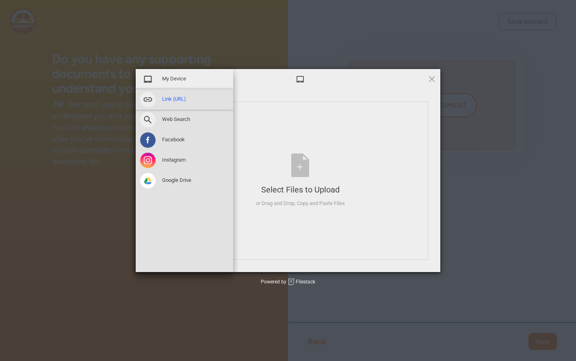
click at [144, 101] on span at bounding box center [147, 99] width 15 height 15
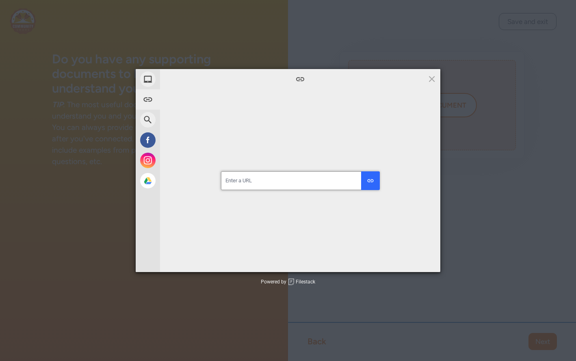
click at [286, 187] on input "url" at bounding box center [300, 180] width 158 height 19
paste input "[URL][DOMAIN_NAME]"
type input "[URL][DOMAIN_NAME]"
click at [371, 184] on div "submit" at bounding box center [370, 180] width 7 height 7
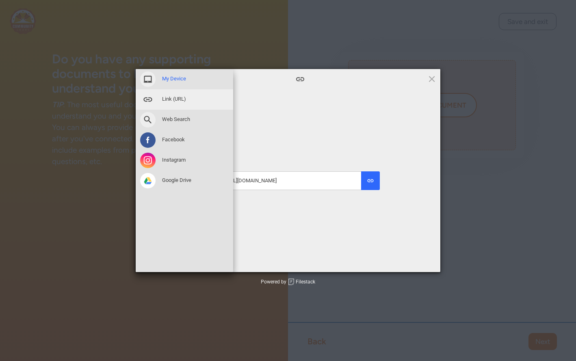
click at [164, 76] on span "My Device" at bounding box center [174, 78] width 24 height 7
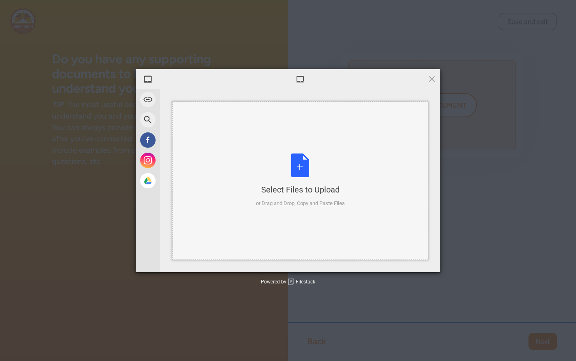
click at [301, 162] on div "Select Files to Upload or Drag and Drop, Copy and Paste Files" at bounding box center [300, 180] width 89 height 54
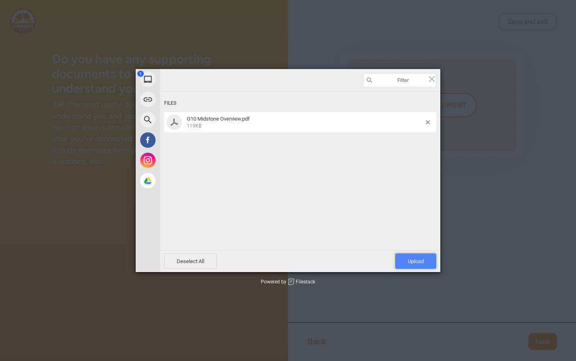
click at [413, 261] on span "Upload 1" at bounding box center [416, 261] width 16 height 6
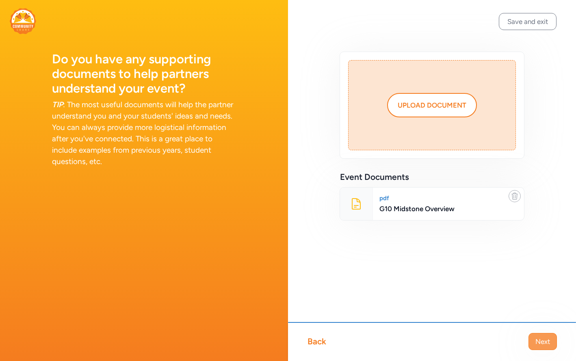
click at [544, 343] on span "Next" at bounding box center [542, 342] width 15 height 10
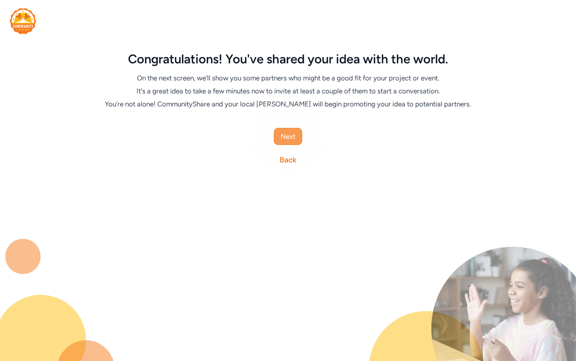
click at [291, 139] on span "Next" at bounding box center [288, 137] width 15 height 10
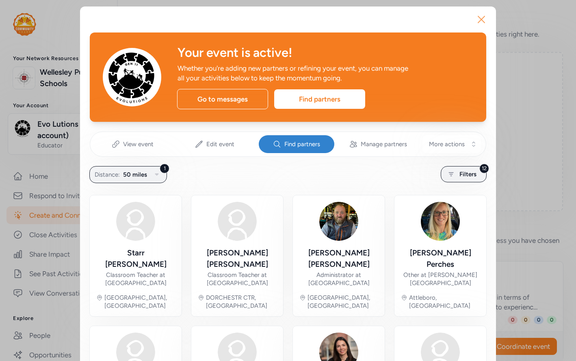
click at [484, 24] on icon "button" at bounding box center [481, 19] width 13 height 13
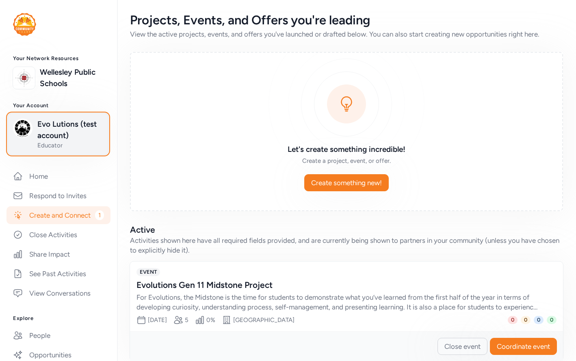
click at [50, 135] on span "Evo Lutions (test account)" at bounding box center [70, 130] width 66 height 23
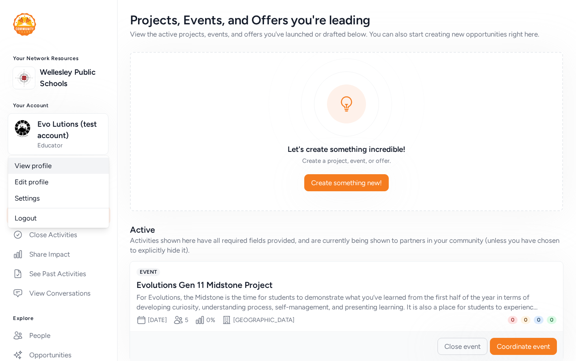
click at [42, 160] on link "View profile" at bounding box center [58, 166] width 101 height 16
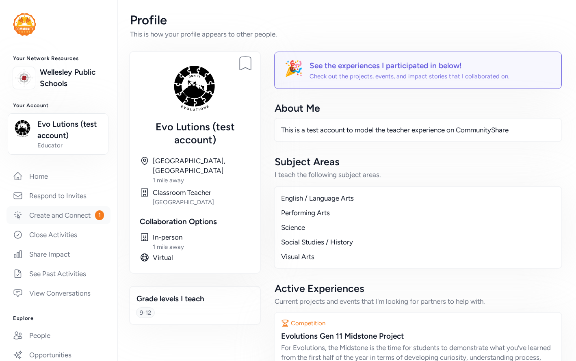
click at [52, 216] on link "Create and Connect 1" at bounding box center [58, 215] width 104 height 18
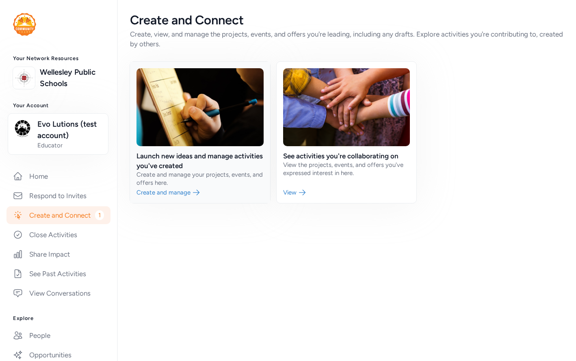
click at [176, 161] on link at bounding box center [200, 132] width 140 height 141
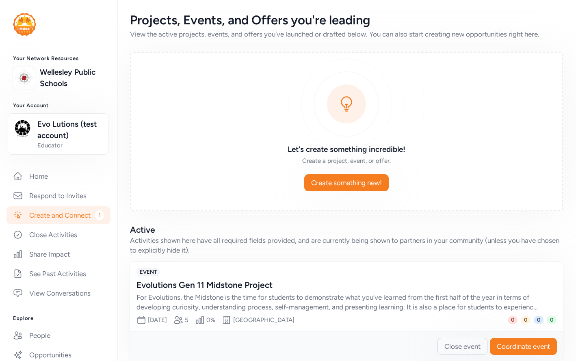
click at [295, 292] on div "Evolutions Gen 11 Midstone Project For Evolutions, the Midstone is the time for…" at bounding box center [346, 295] width 420 height 32
click at [278, 307] on div "For Evolutions, the Midstone is the time for students to demonstrate what you’v…" at bounding box center [338, 301] width 404 height 19
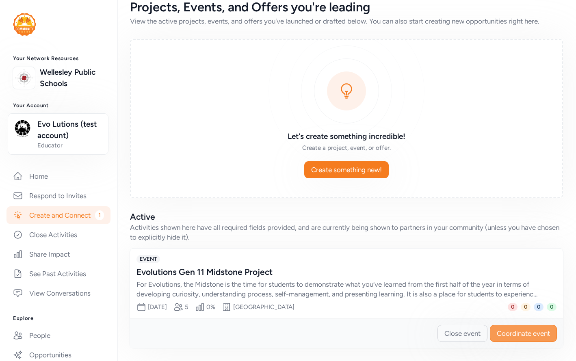
click at [527, 330] on span "Coordinate event" at bounding box center [523, 333] width 53 height 10
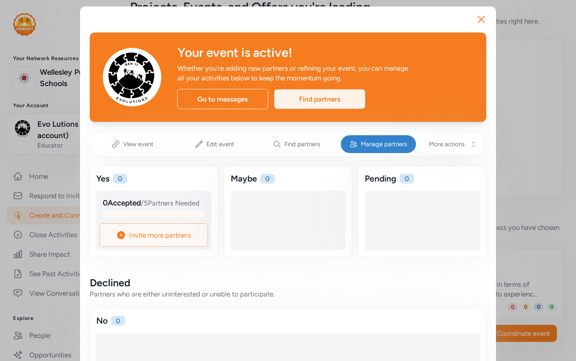
click at [310, 98] on div "Find partners" at bounding box center [319, 98] width 91 height 19
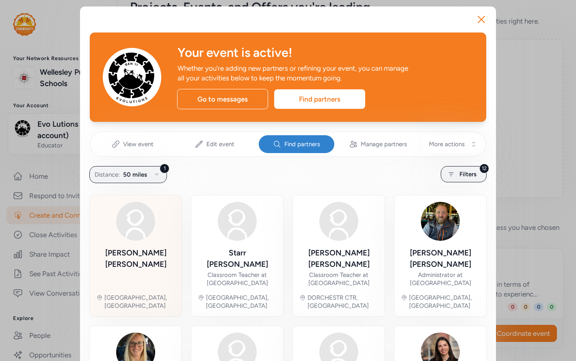
click at [136, 232] on img at bounding box center [135, 221] width 39 height 39
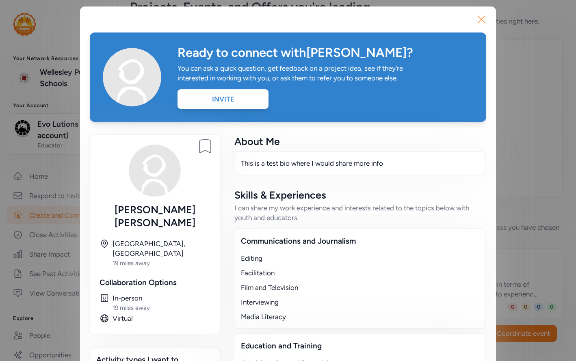
click at [485, 21] on icon "button" at bounding box center [481, 19] width 13 height 13
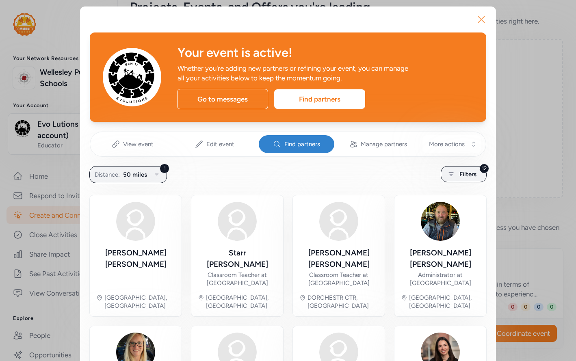
click at [484, 20] on icon "button" at bounding box center [481, 19] width 13 height 13
